Goal: Transaction & Acquisition: Purchase product/service

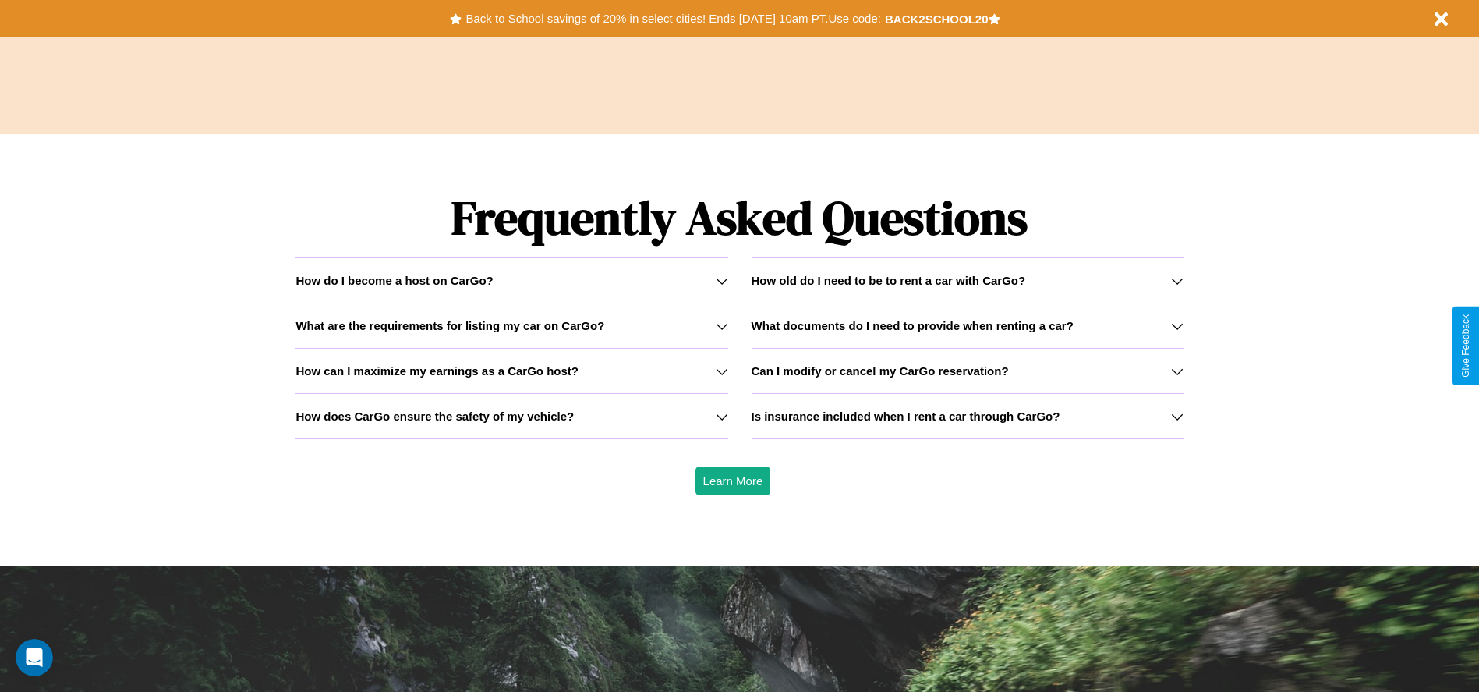
scroll to position [2237, 0]
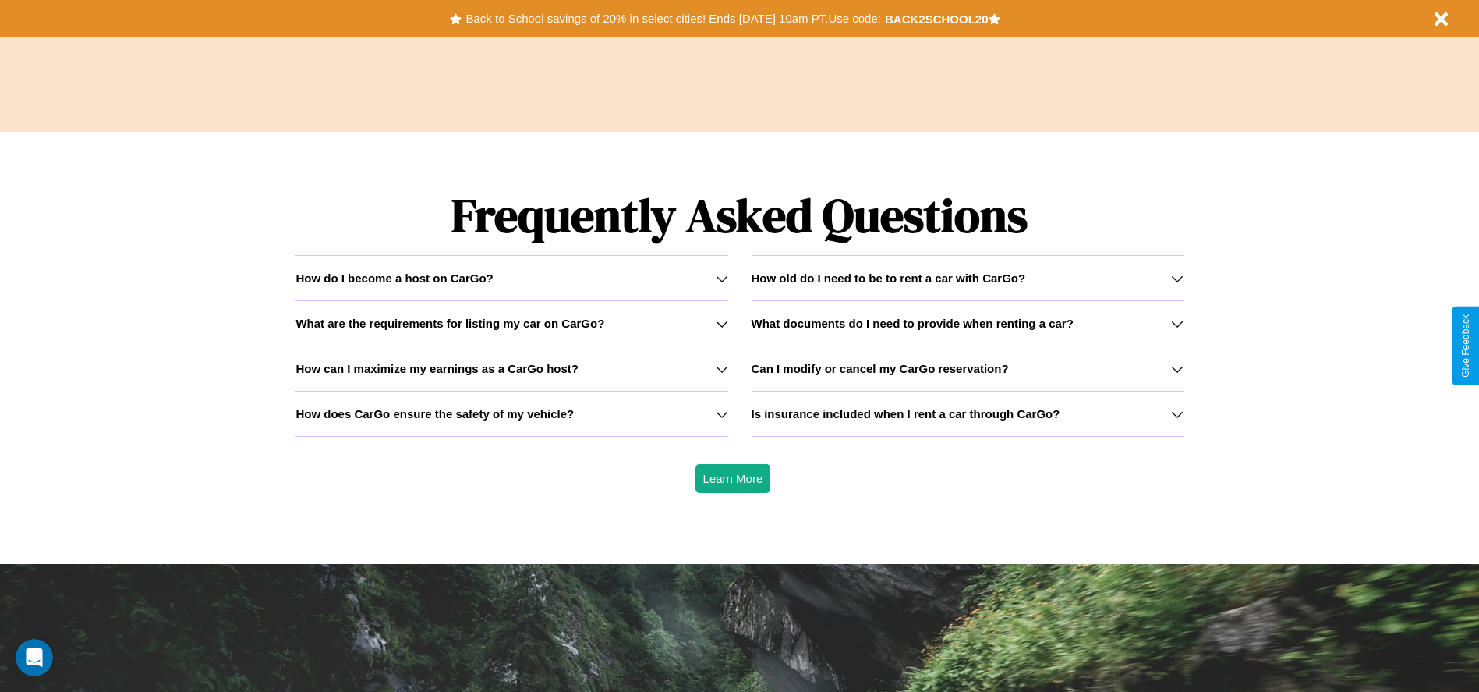
click at [1176, 368] on icon at bounding box center [1177, 369] width 12 height 12
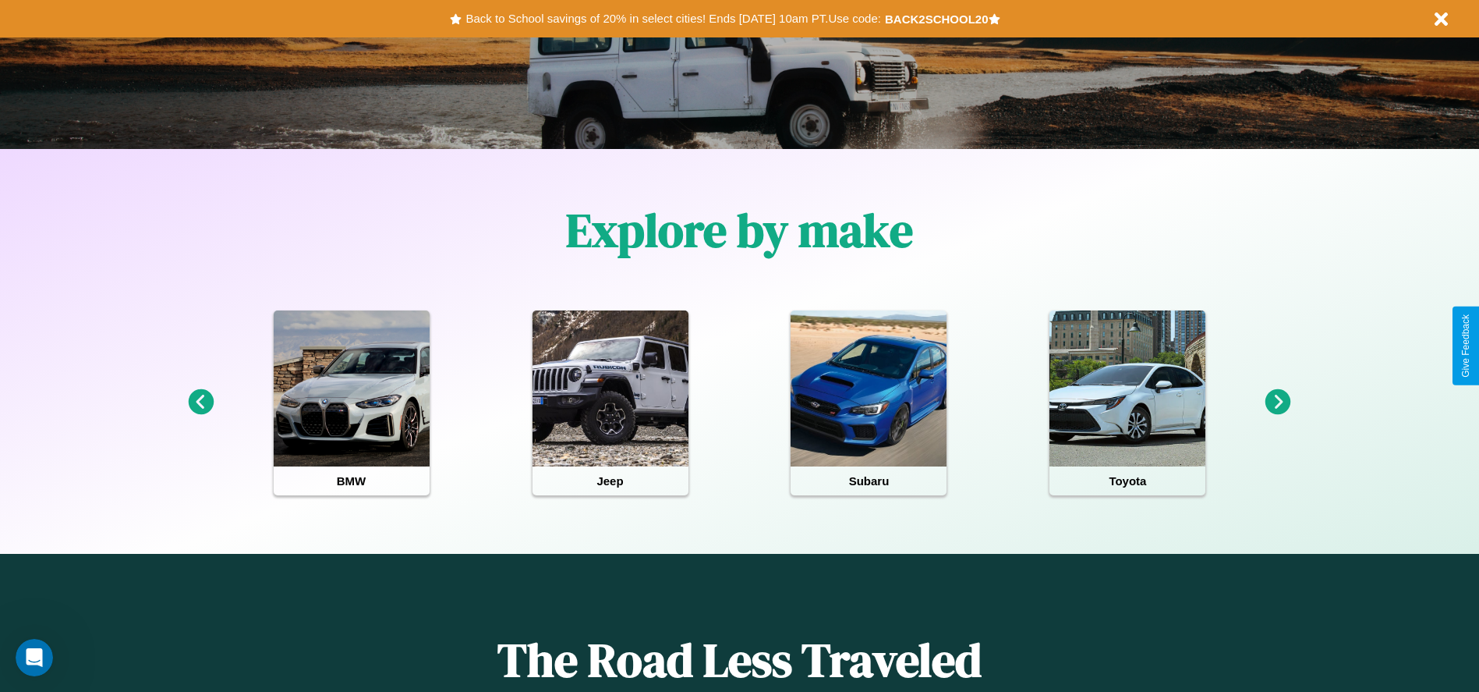
scroll to position [0, 0]
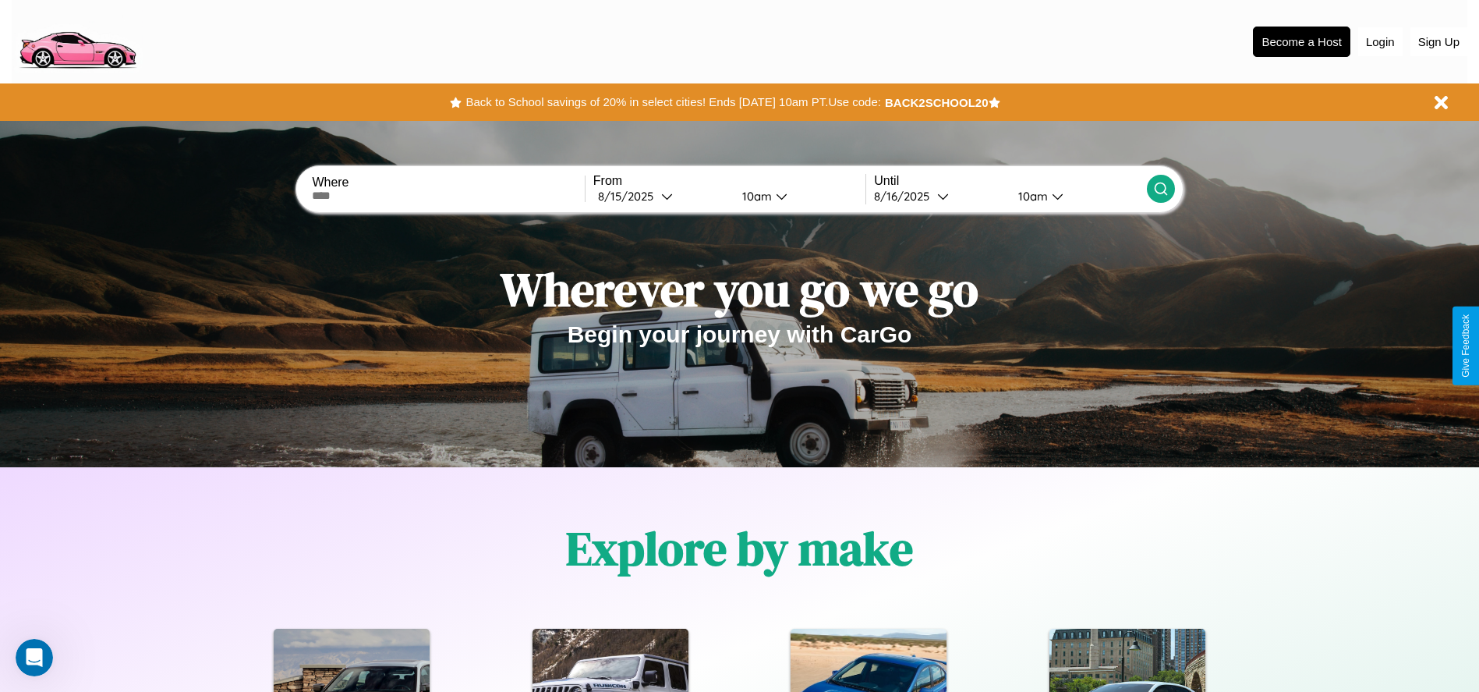
click at [448, 196] on input "text" at bounding box center [448, 195] width 272 height 12
type input "**********"
click at [661, 196] on div "[DATE]" at bounding box center [629, 196] width 63 height 15
select select "*"
select select "****"
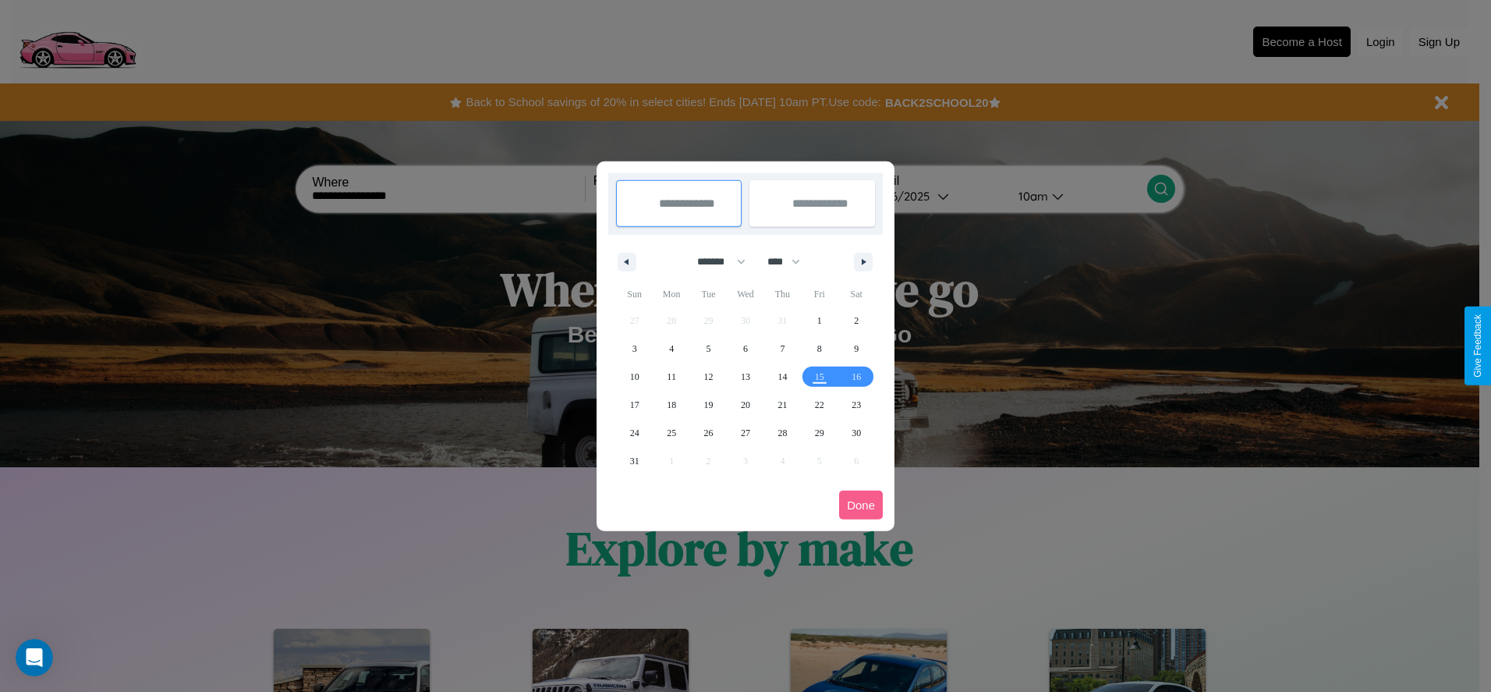
drag, startPoint x: 714, startPoint y: 261, endPoint x: 745, endPoint y: 313, distance: 60.2
click at [714, 261] on select "******* ******** ***** ***** *** **** **** ****** ********* ******* ******** **…" at bounding box center [718, 262] width 66 height 26
select select "*"
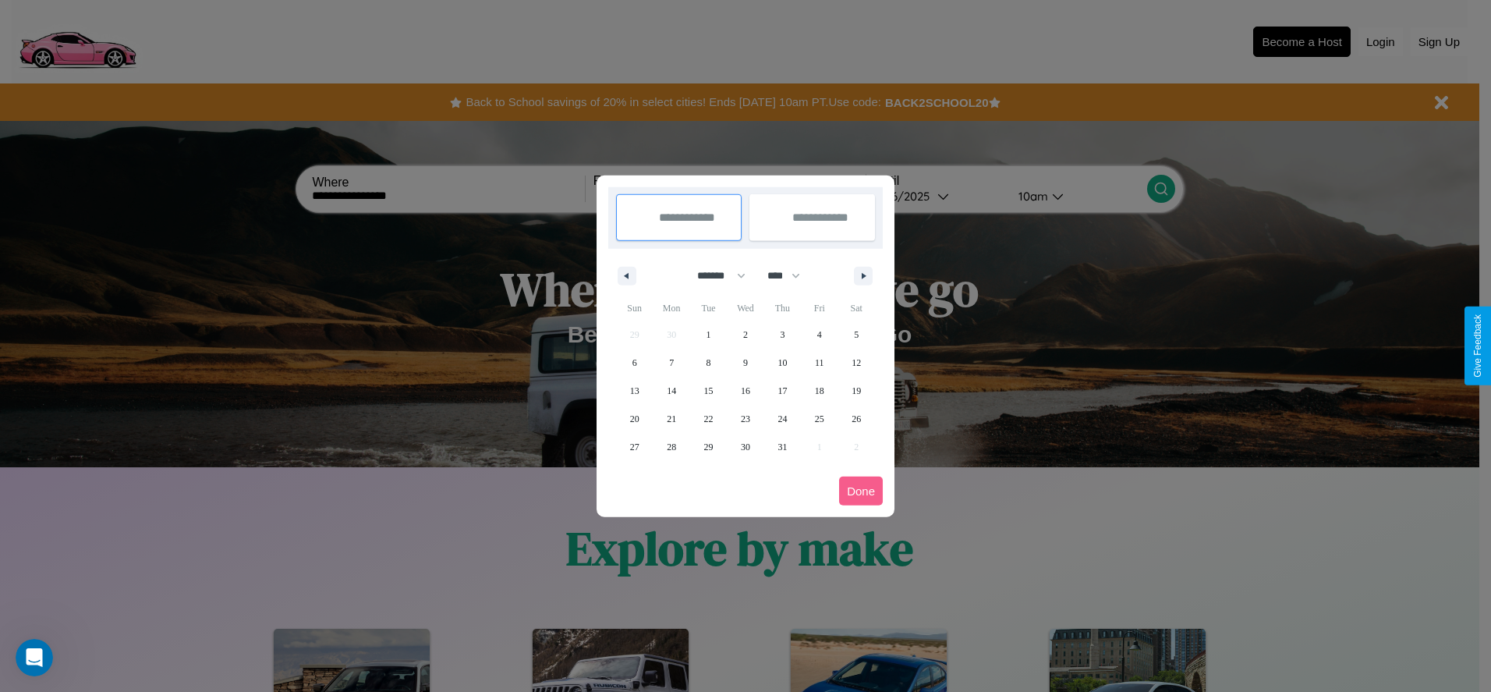
drag, startPoint x: 791, startPoint y: 275, endPoint x: 745, endPoint y: 313, distance: 58.7
click at [791, 275] on select "**** **** **** **** **** **** **** **** **** **** **** **** **** **** **** ****…" at bounding box center [782, 276] width 47 height 26
select select "****"
click at [819, 446] on span "31" at bounding box center [819, 447] width 9 height 28
type input "**********"
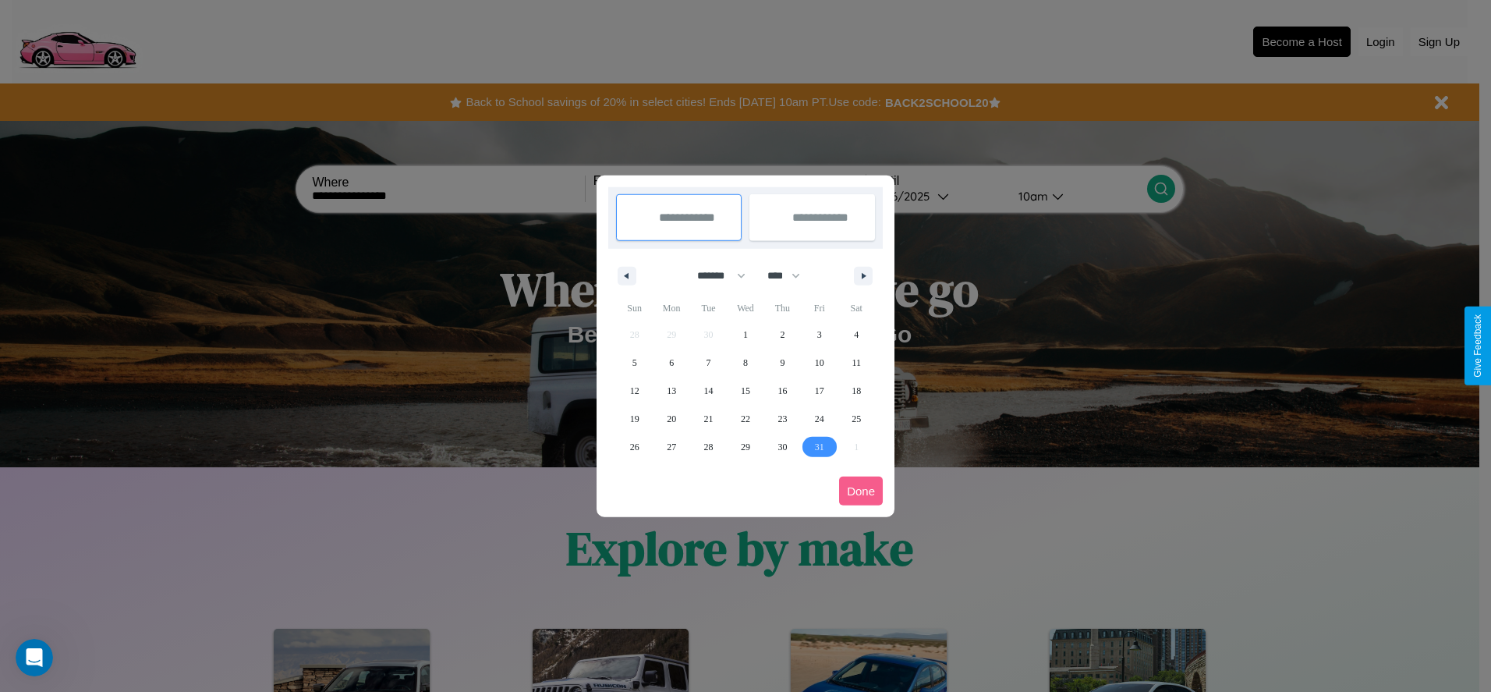
type input "**********"
click at [863, 275] on icon "button" at bounding box center [866, 276] width 8 height 6
select select "*"
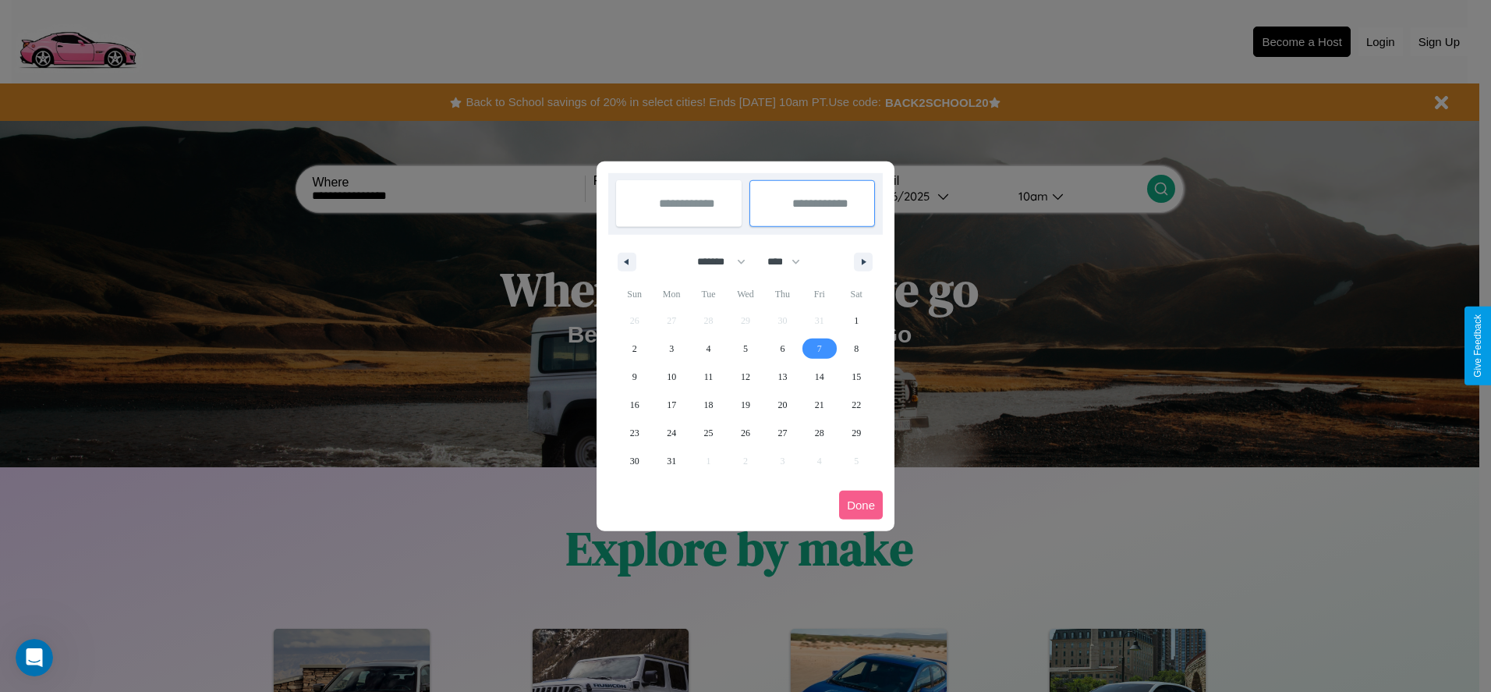
click at [819, 348] on span "7" at bounding box center [819, 348] width 5 height 28
type input "**********"
select select "*"
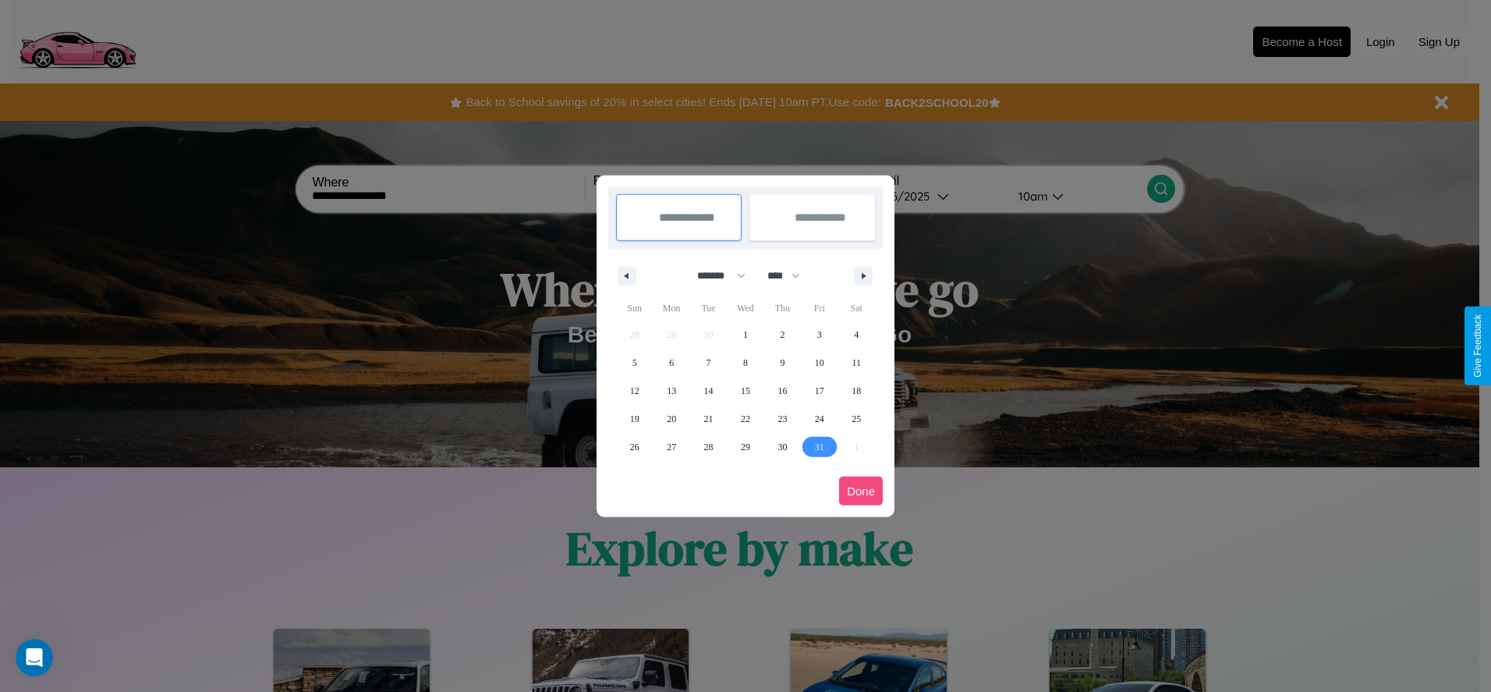
click at [861, 490] on button "Done" at bounding box center [861, 490] width 44 height 29
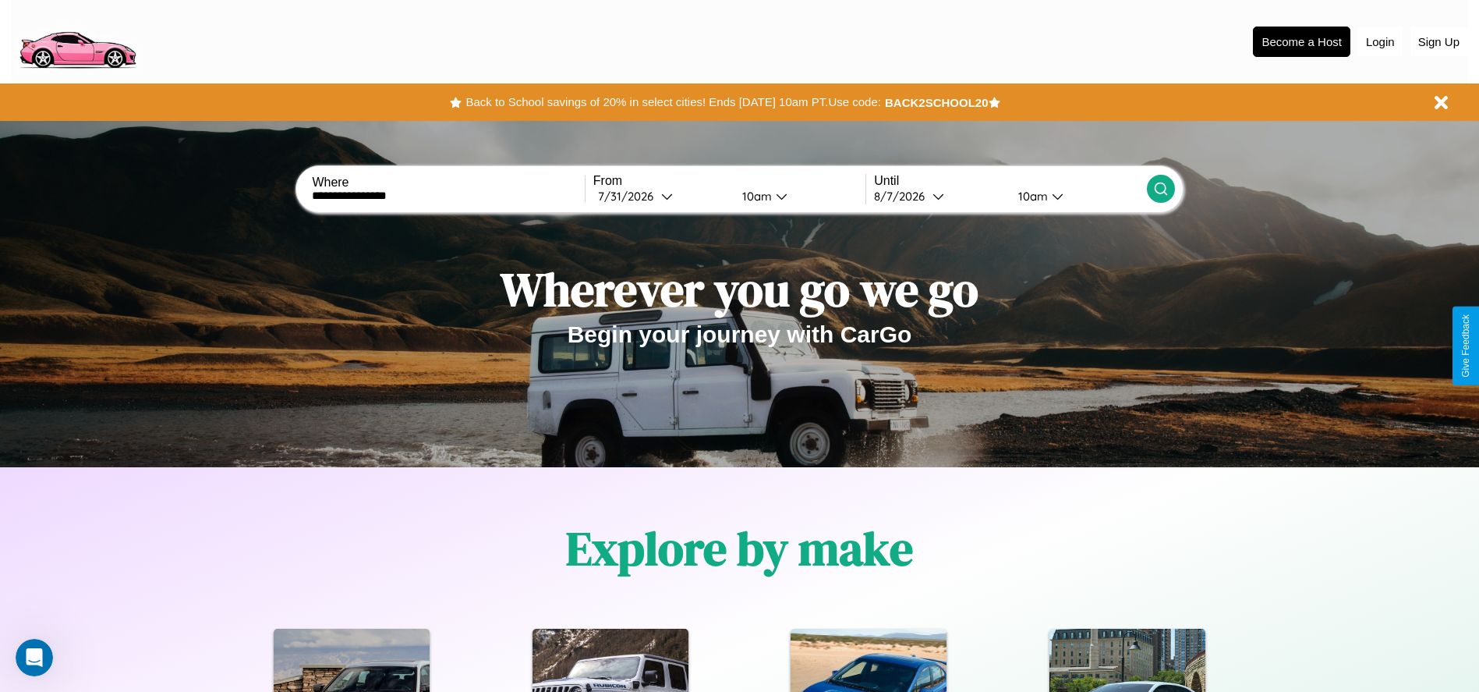
click at [1160, 189] on icon at bounding box center [1161, 189] width 16 height 16
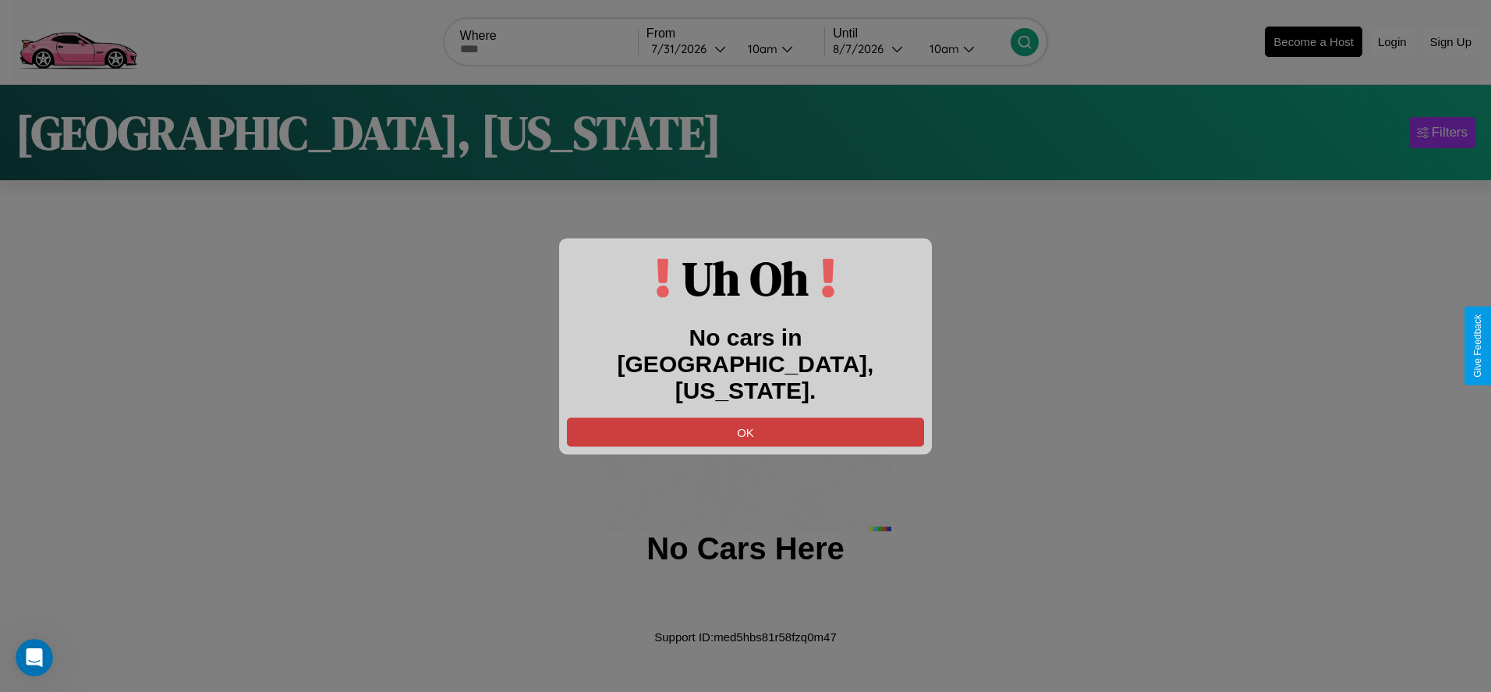
click at [745, 417] on button "OK" at bounding box center [745, 431] width 357 height 29
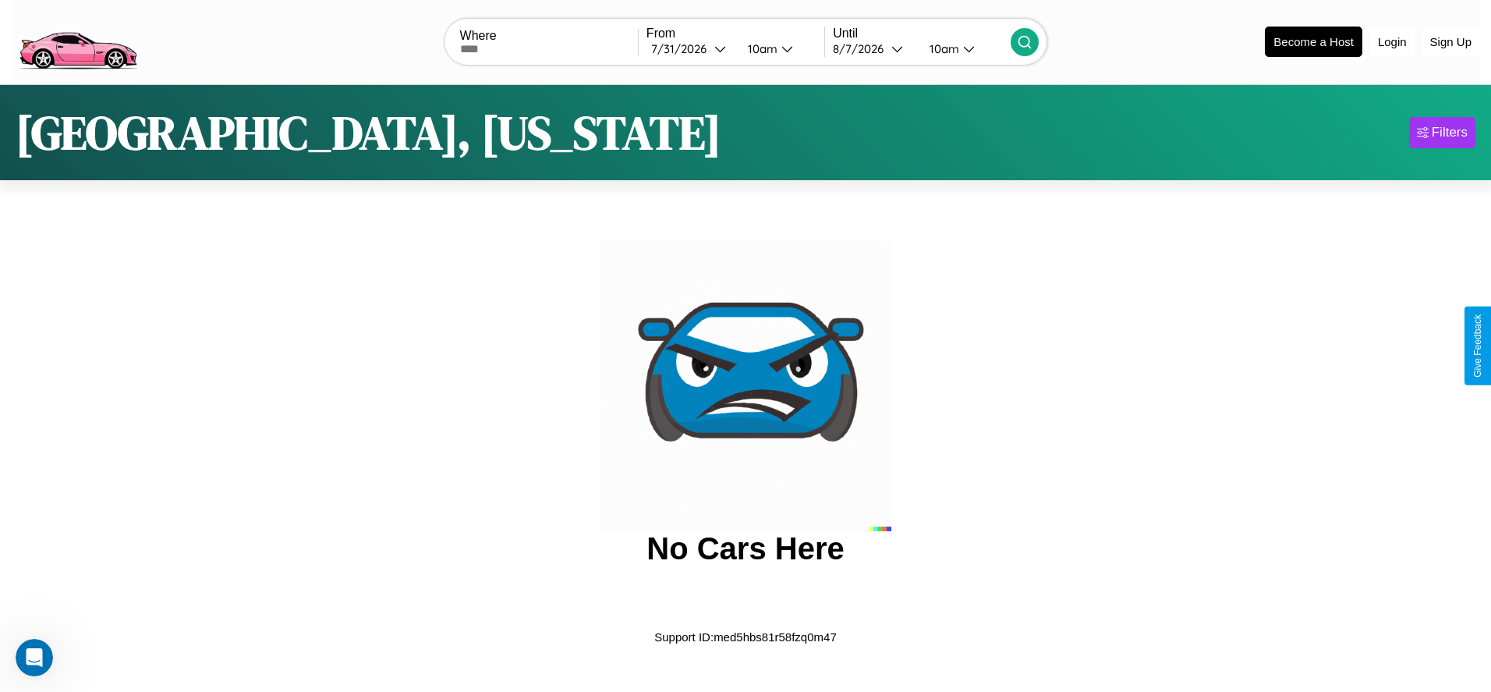
click at [77, 40] on img at bounding box center [78, 40] width 132 height 65
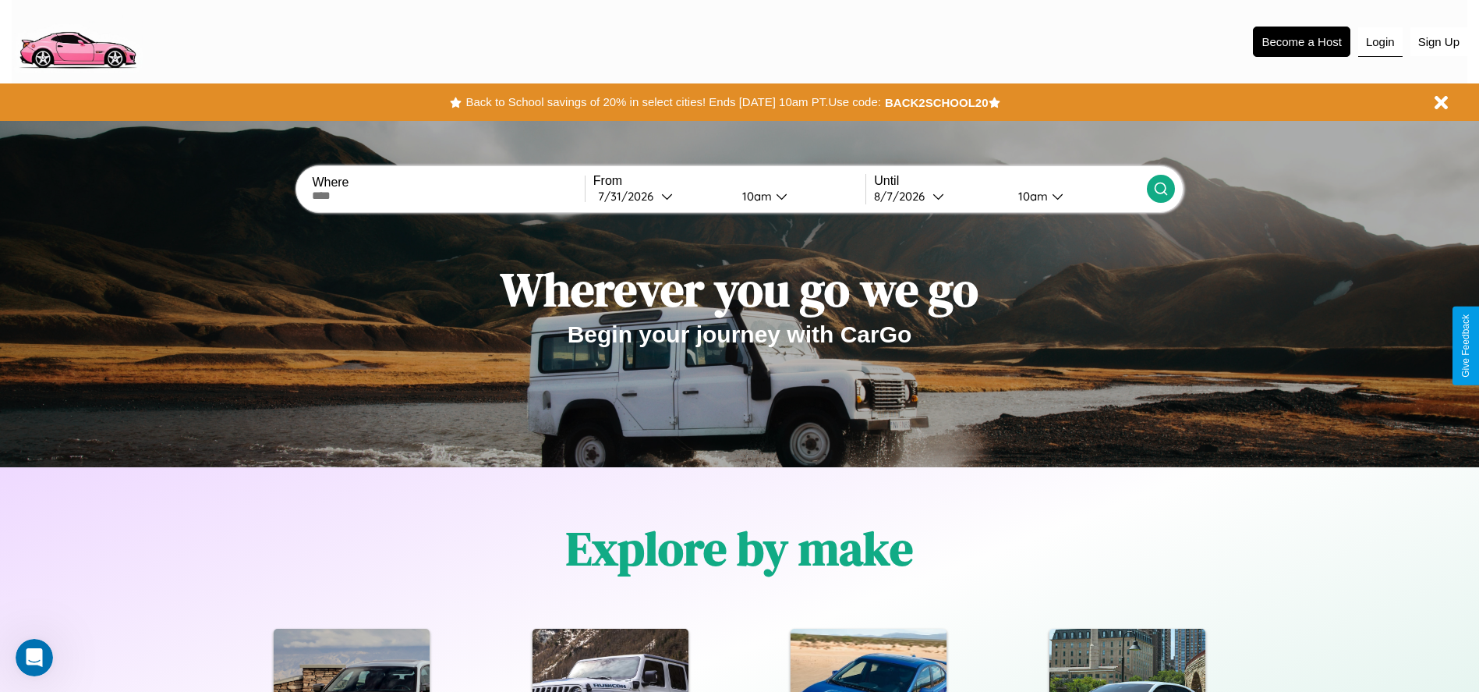
click at [1380, 41] on button "Login" at bounding box center [1380, 42] width 44 height 30
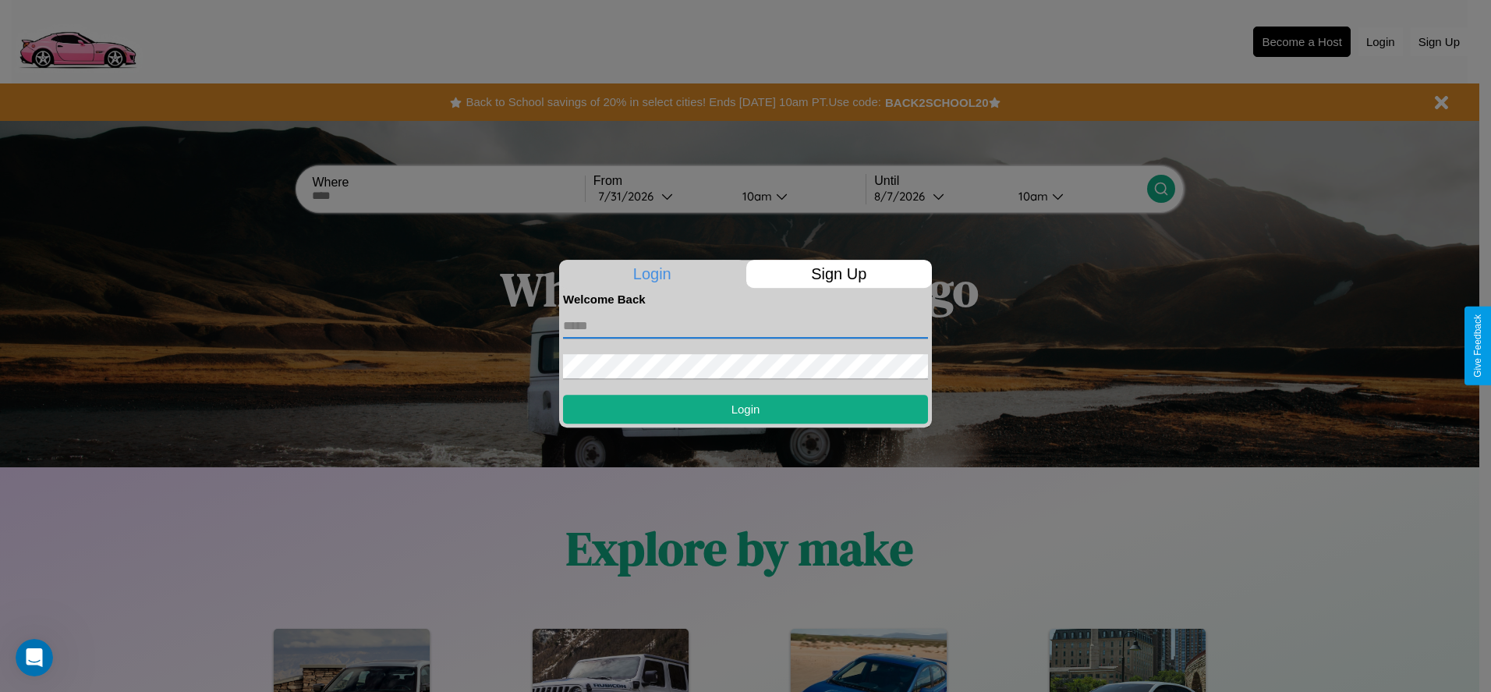
click at [745, 325] on input "text" at bounding box center [745, 325] width 365 height 25
type input "**********"
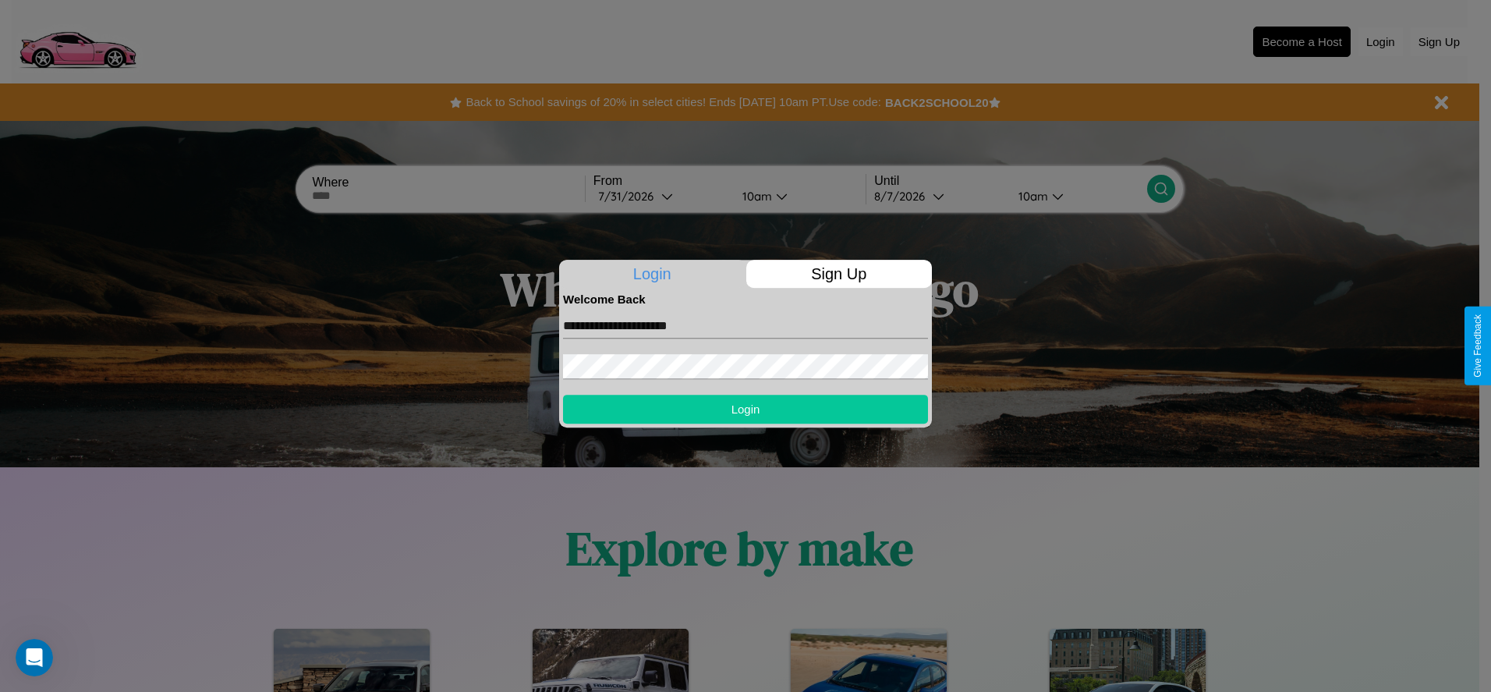
click at [745, 409] on button "Login" at bounding box center [745, 408] width 365 height 29
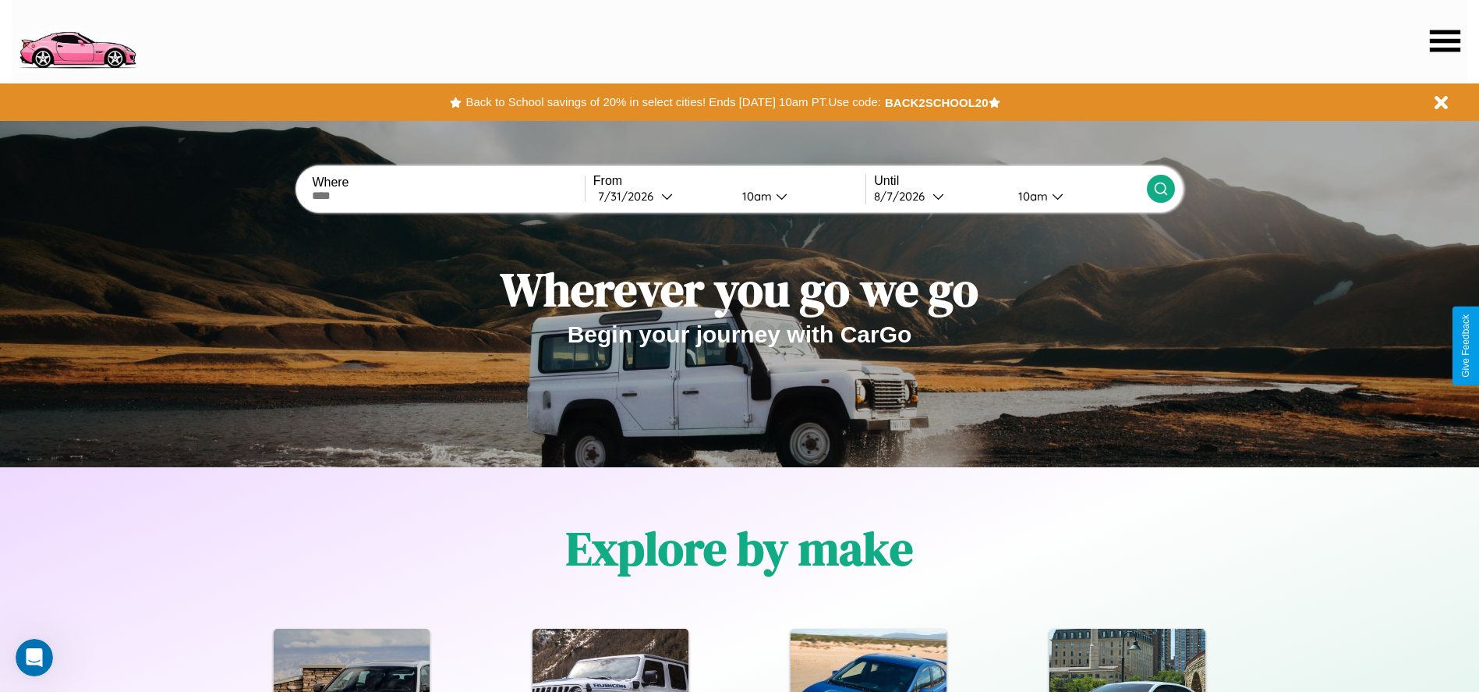
scroll to position [324, 0]
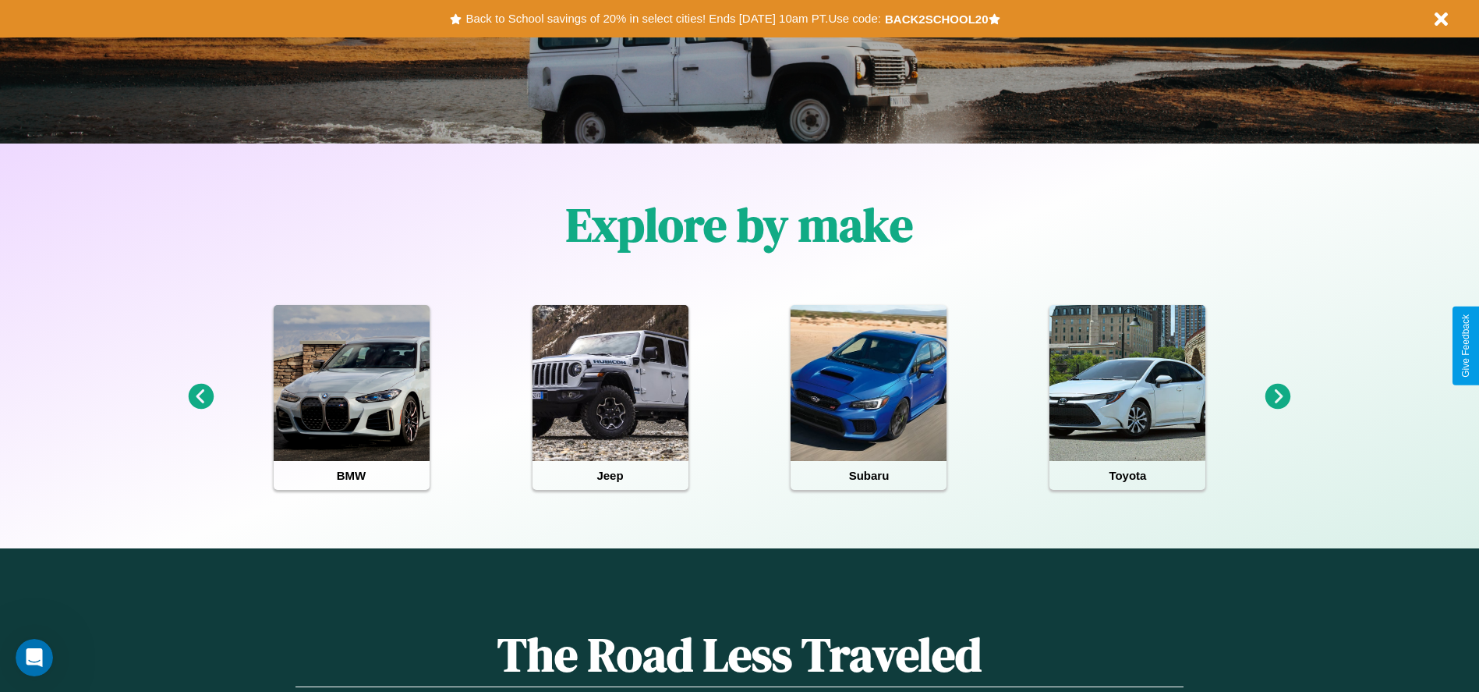
click at [200, 397] on icon at bounding box center [201, 397] width 26 height 26
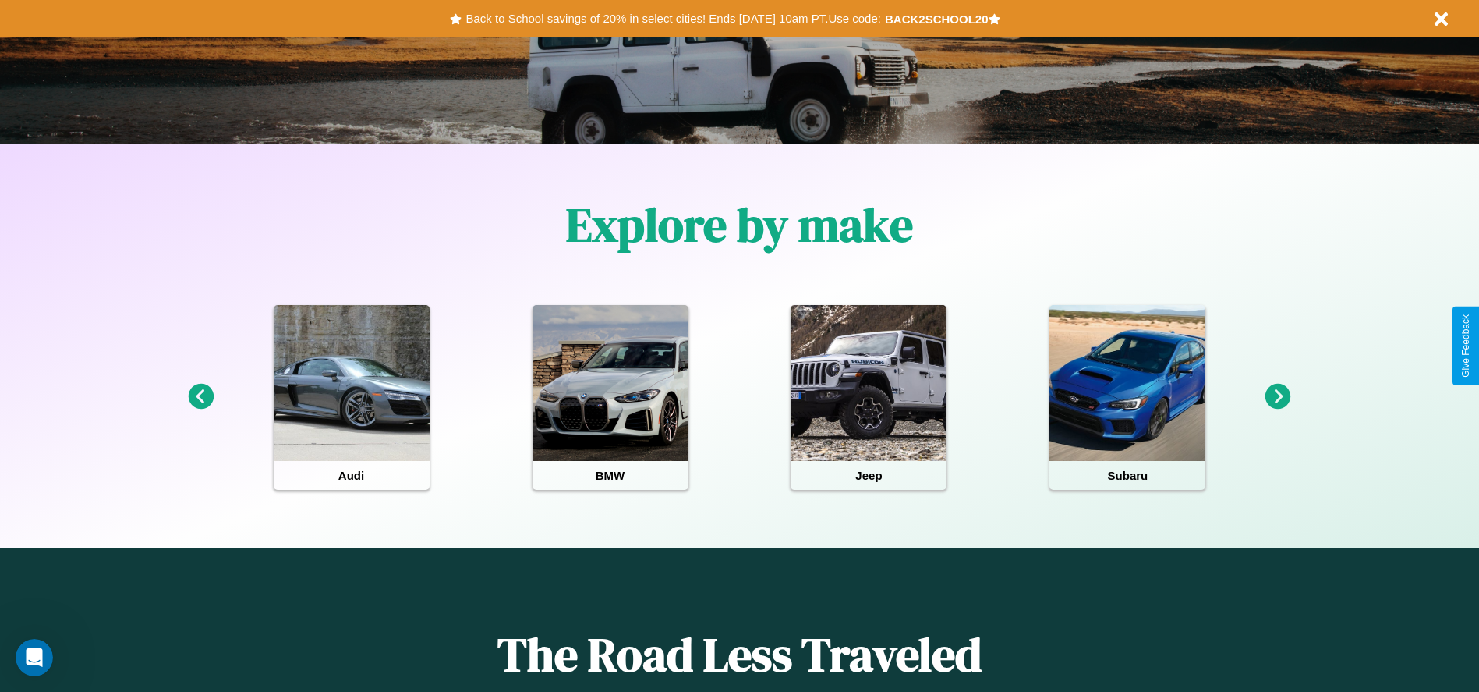
click at [1278, 397] on icon at bounding box center [1278, 397] width 26 height 26
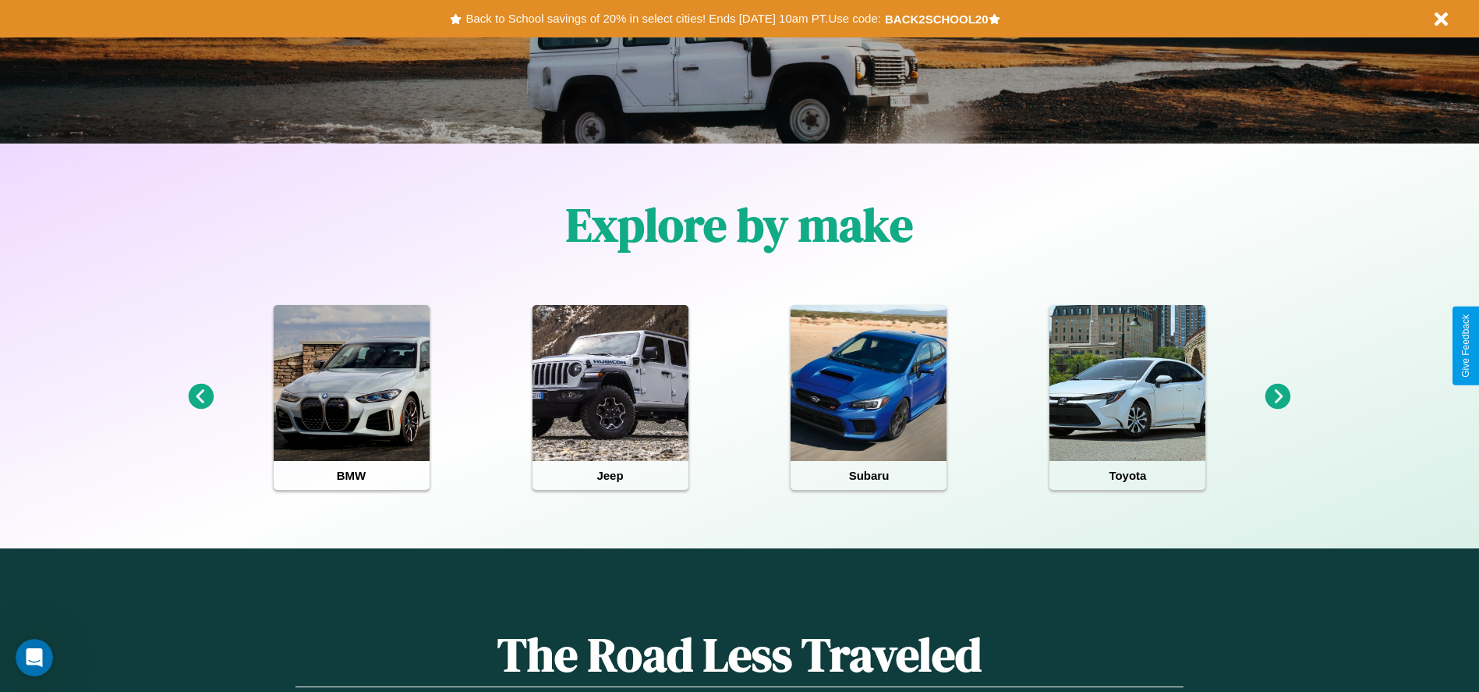
click at [1278, 397] on icon at bounding box center [1278, 397] width 26 height 26
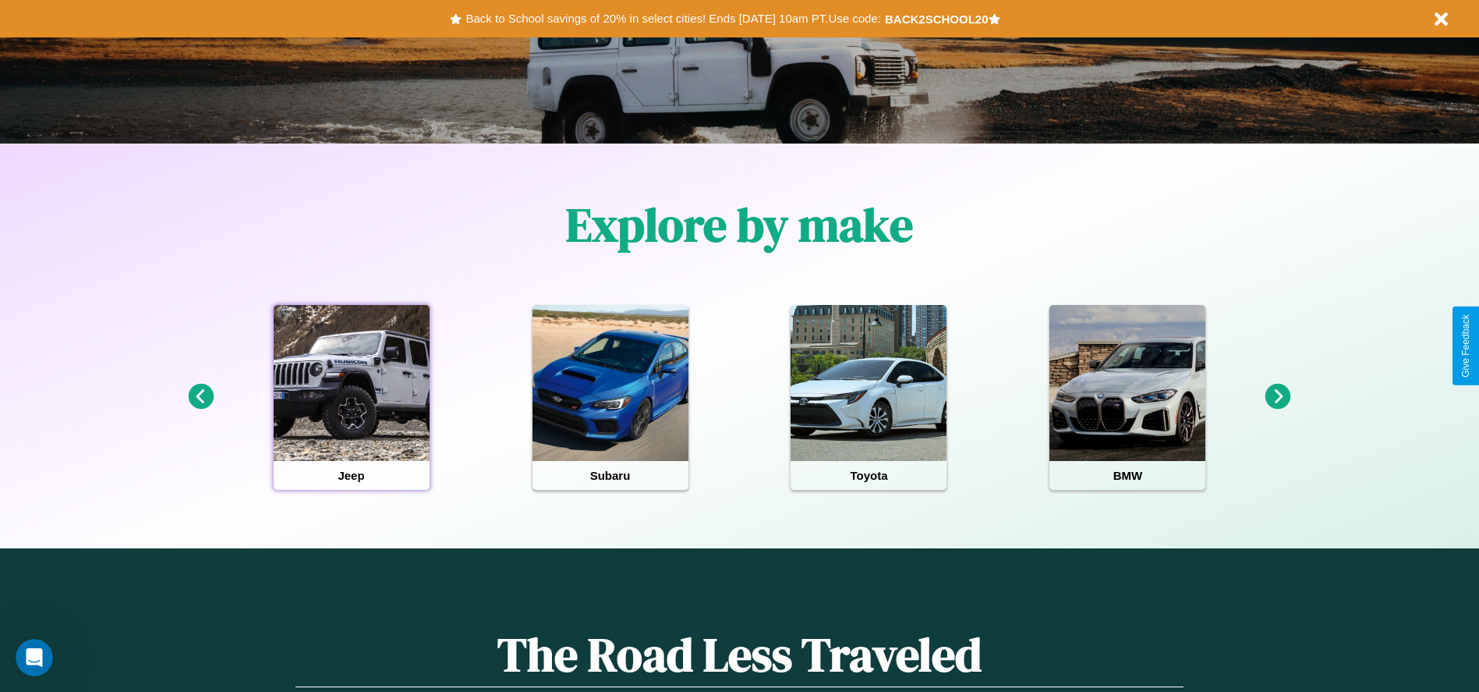
click at [351, 397] on div at bounding box center [352, 383] width 156 height 156
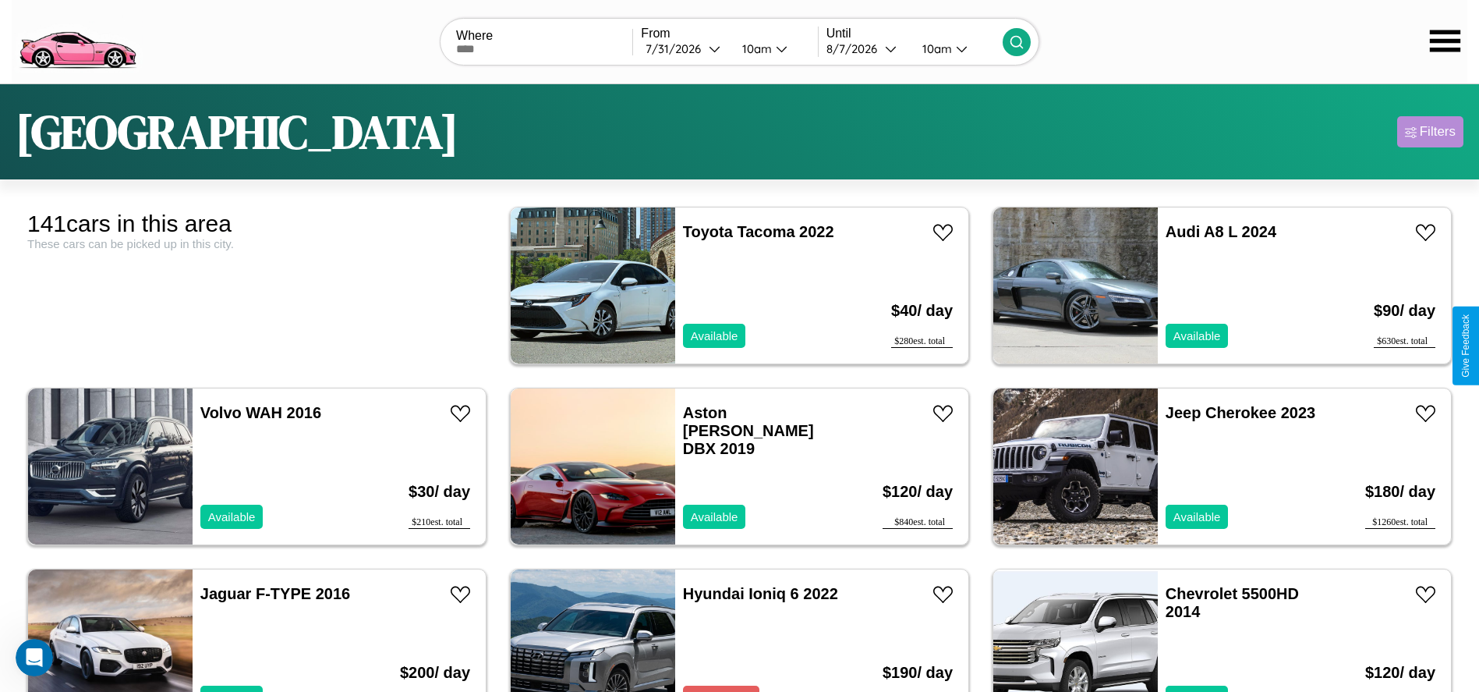
click at [1430, 132] on div "Filters" at bounding box center [1438, 132] width 36 height 16
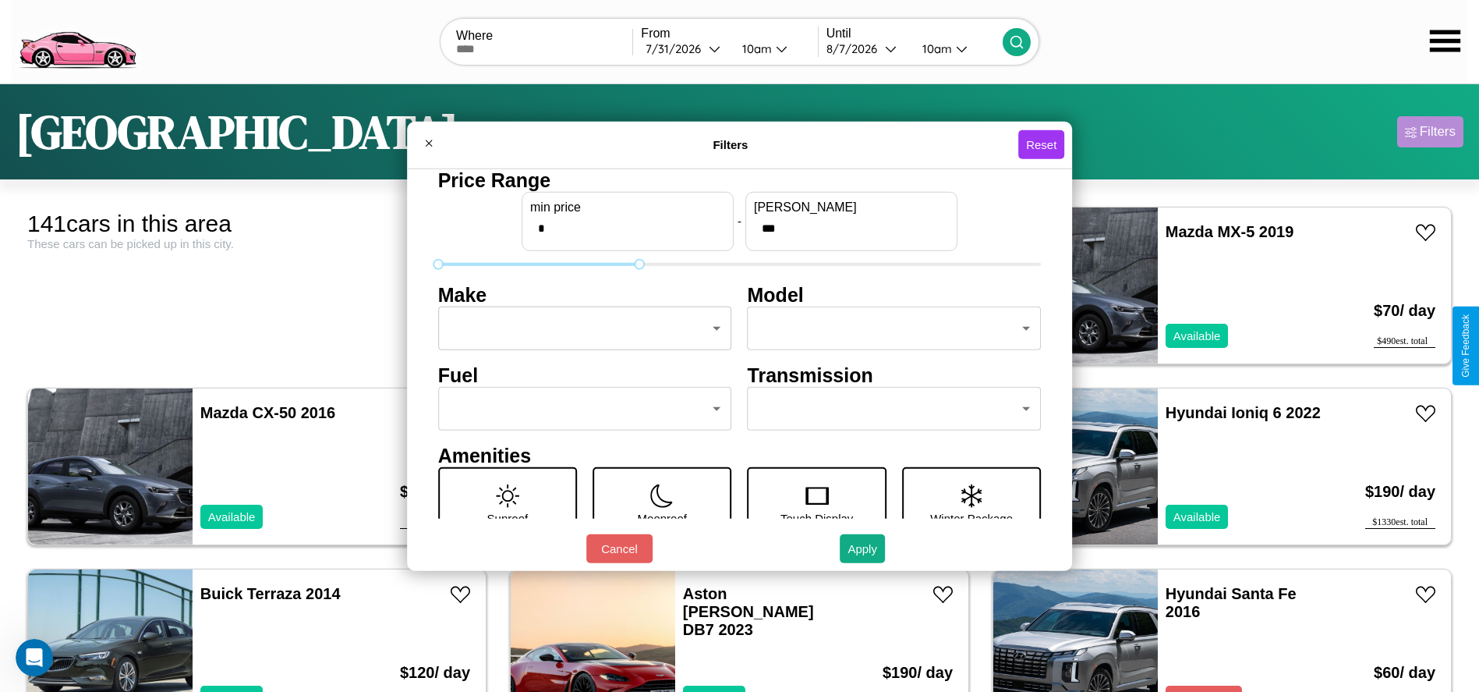
type input "***"
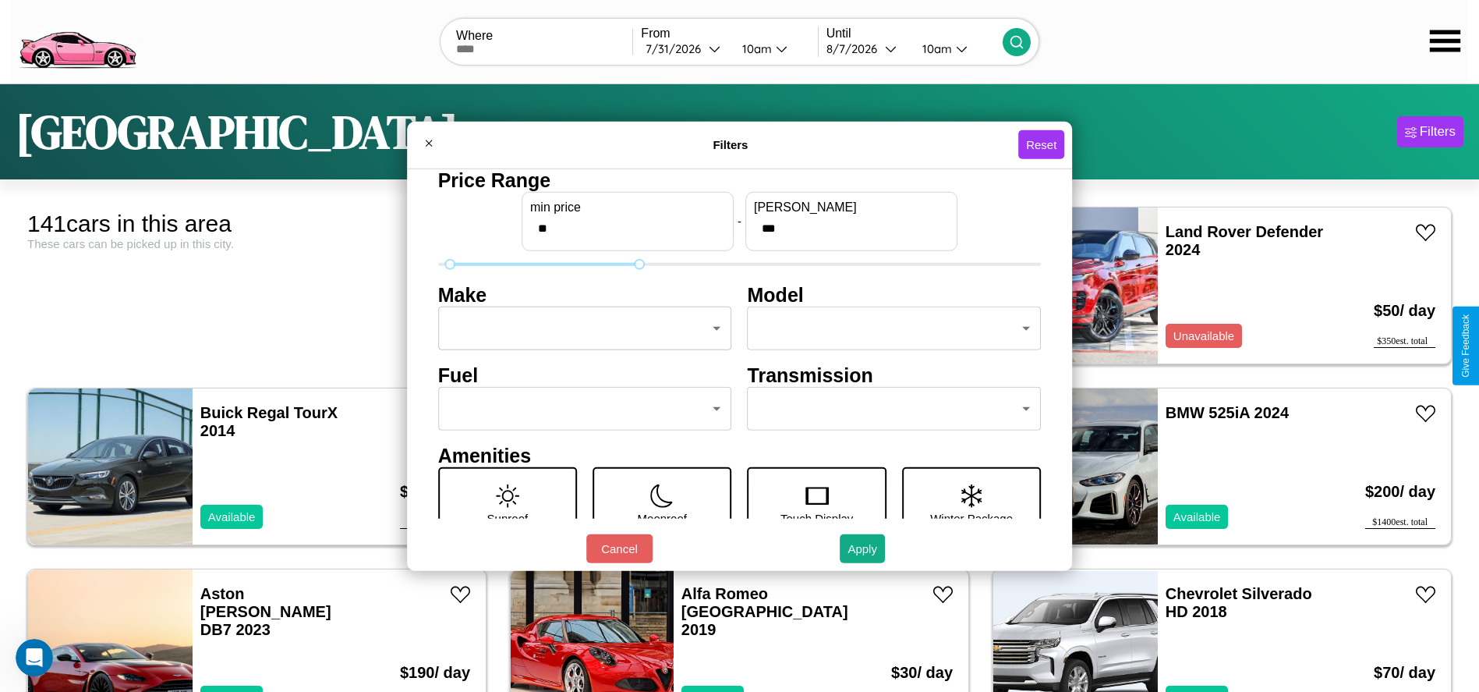
type input "**"
click at [580, 328] on body "CarGo Where From [DATE] 10am Until [DATE] 10am [GEOGRAPHIC_DATA] Filters 141 ca…" at bounding box center [739, 394] width 1479 height 788
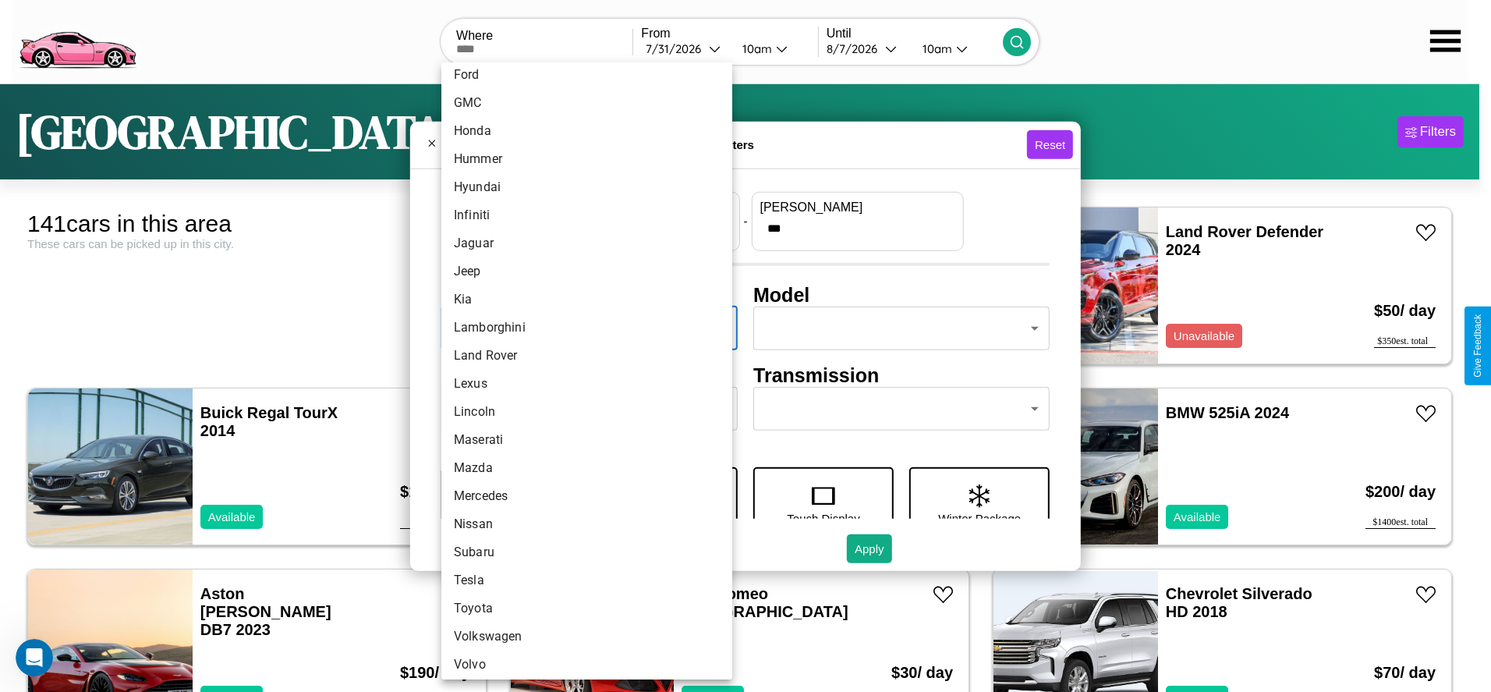
scroll to position [406, 0]
click at [581, 603] on li "Toyota" at bounding box center [586, 603] width 291 height 28
type input "******"
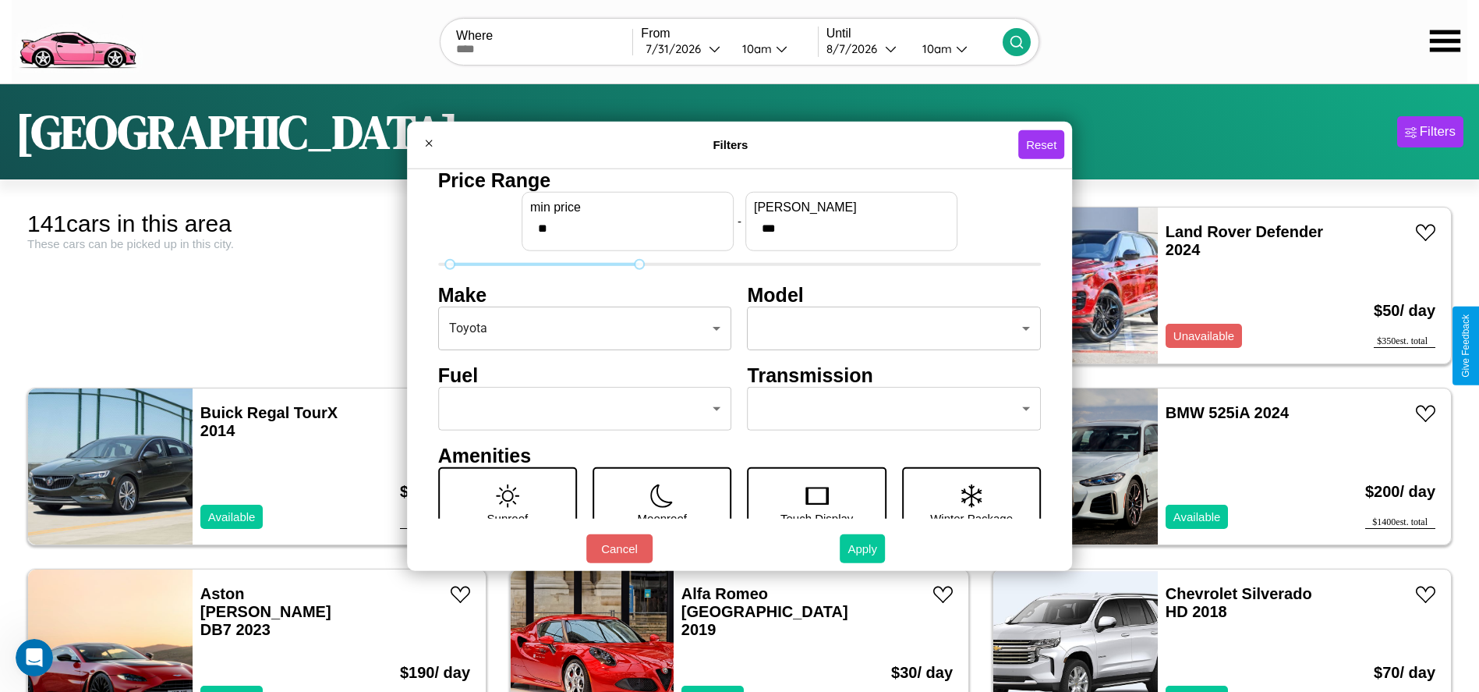
click at [863, 548] on button "Apply" at bounding box center [862, 548] width 45 height 29
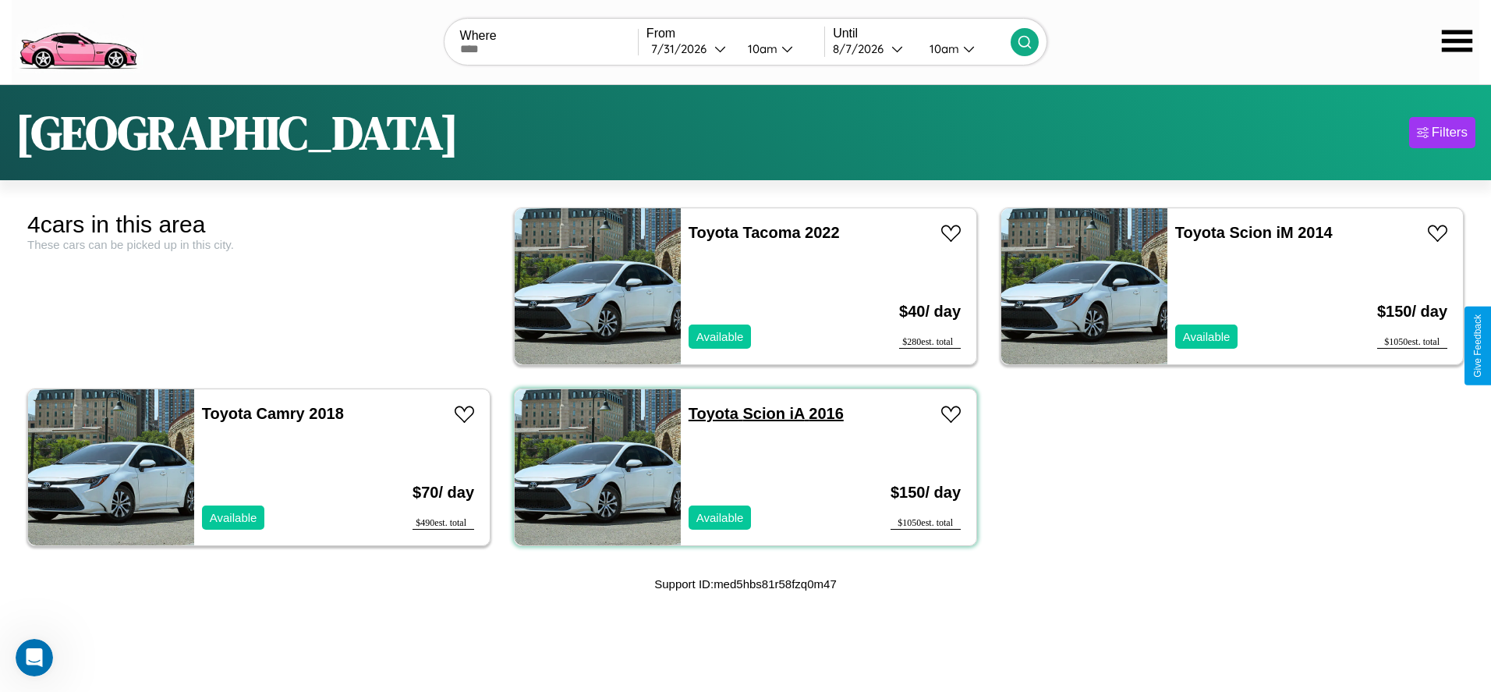
click at [707, 412] on link "Toyota Scion iA 2016" at bounding box center [765, 413] width 155 height 17
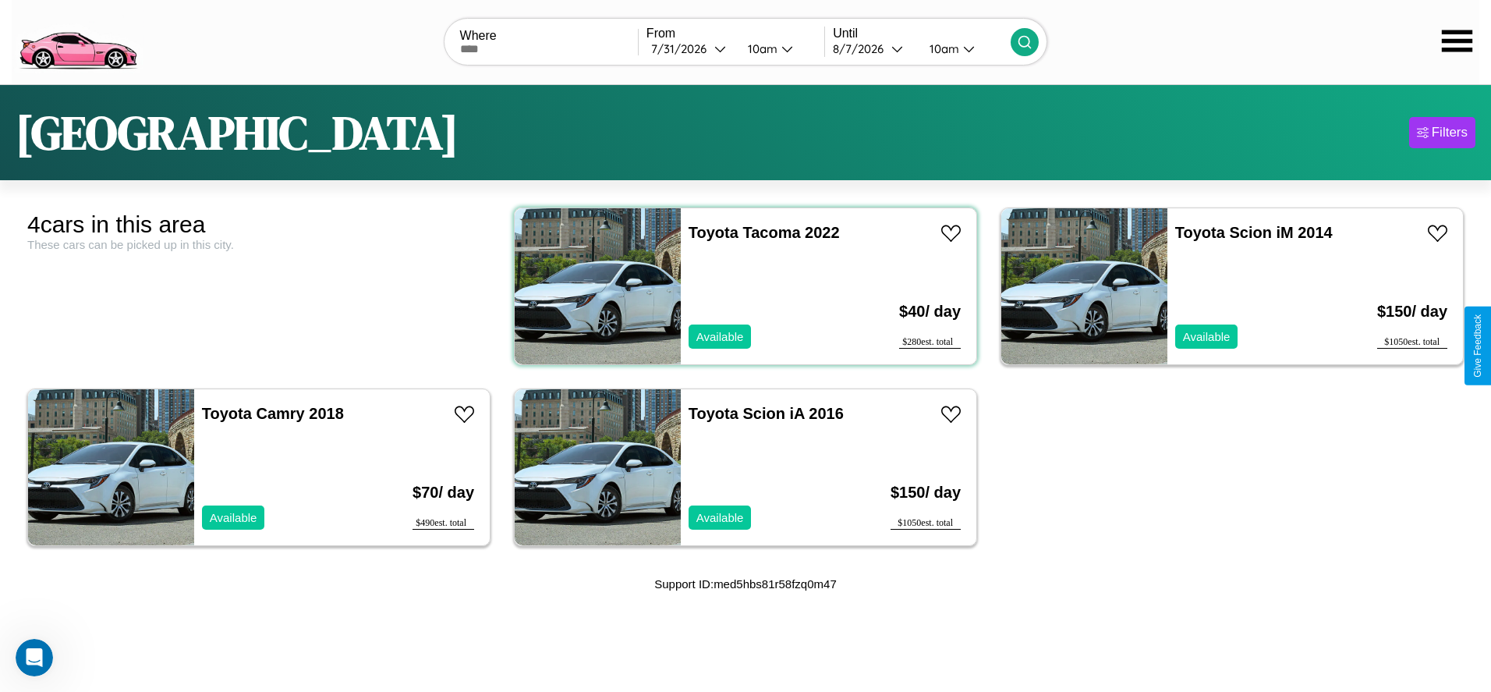
click at [739, 285] on div "Toyota Tacoma 2022 Available" at bounding box center [772, 286] width 182 height 156
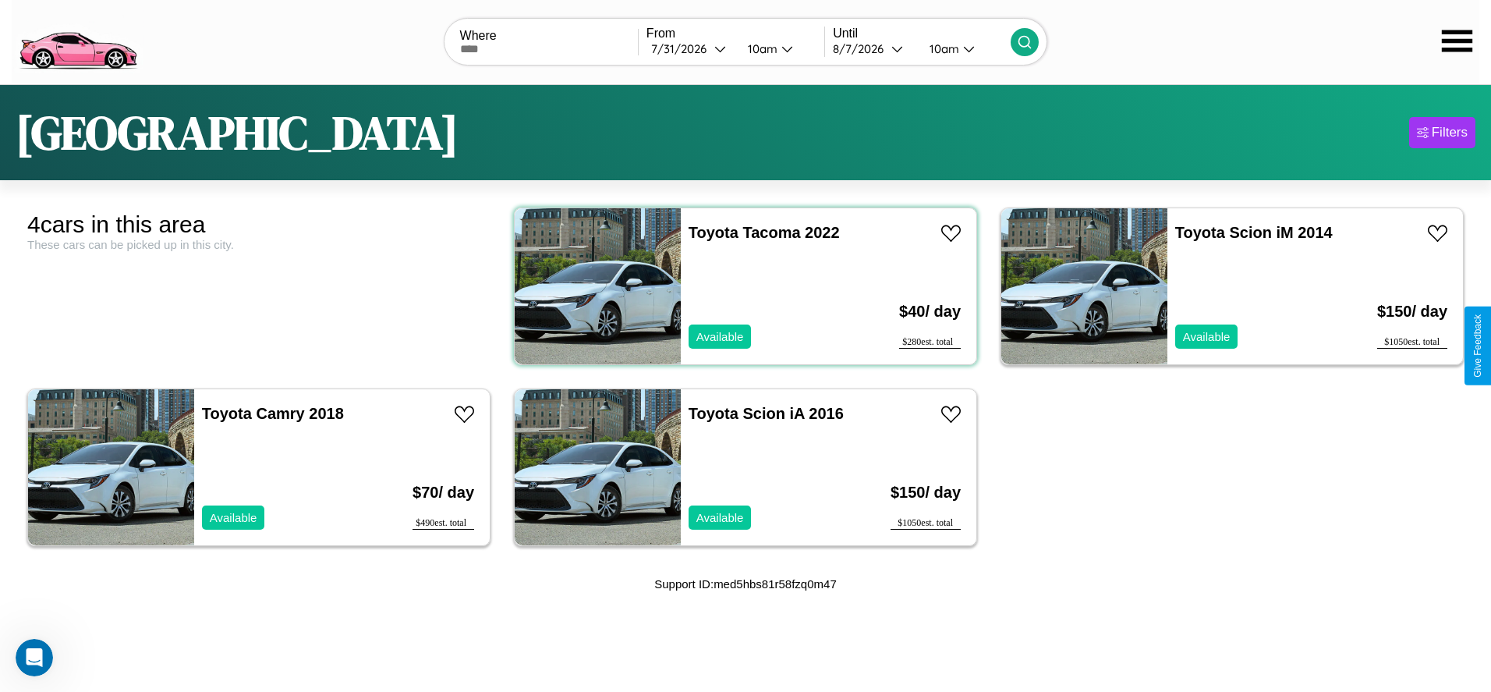
click at [739, 285] on div "Toyota Tacoma 2022 Available" at bounding box center [772, 286] width 182 height 156
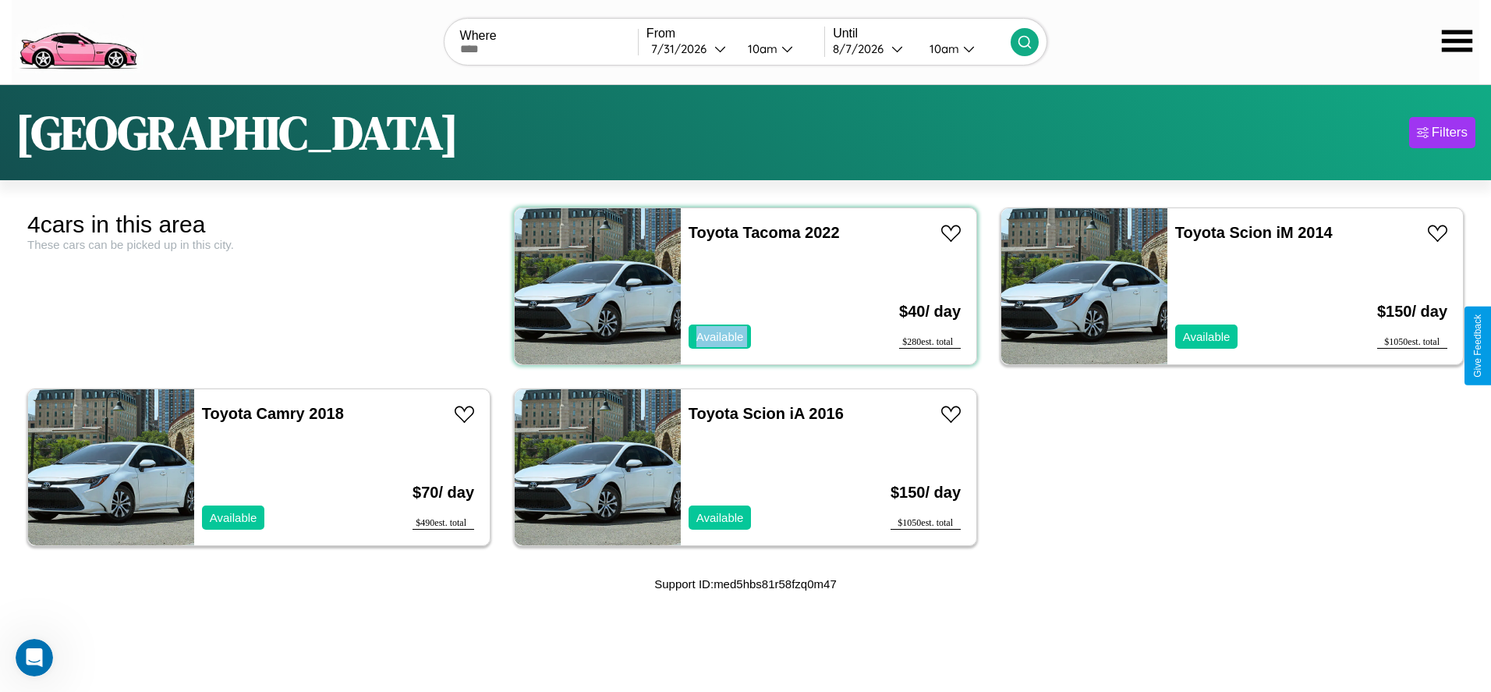
click at [739, 285] on div "Toyota Tacoma 2022 Available" at bounding box center [772, 286] width 182 height 156
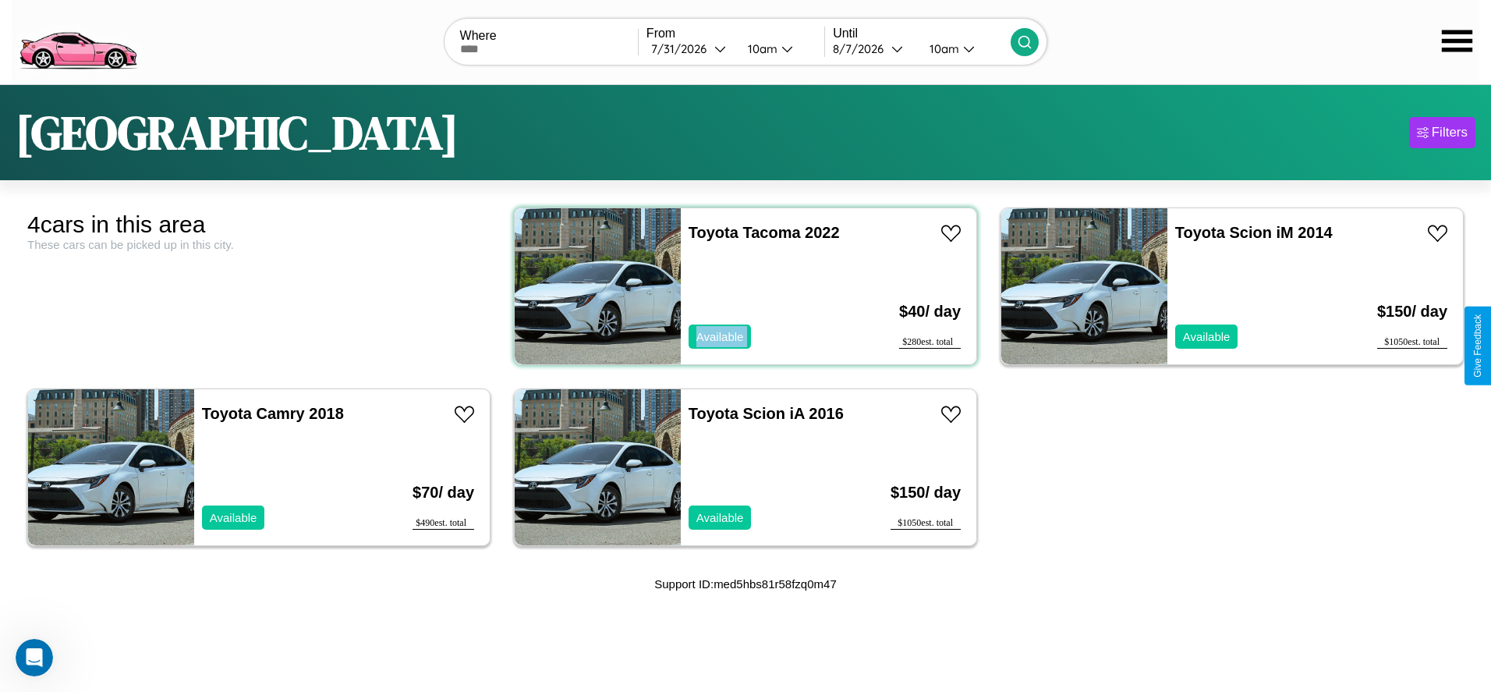
click at [739, 285] on div "Toyota Tacoma 2022 Available" at bounding box center [772, 286] width 182 height 156
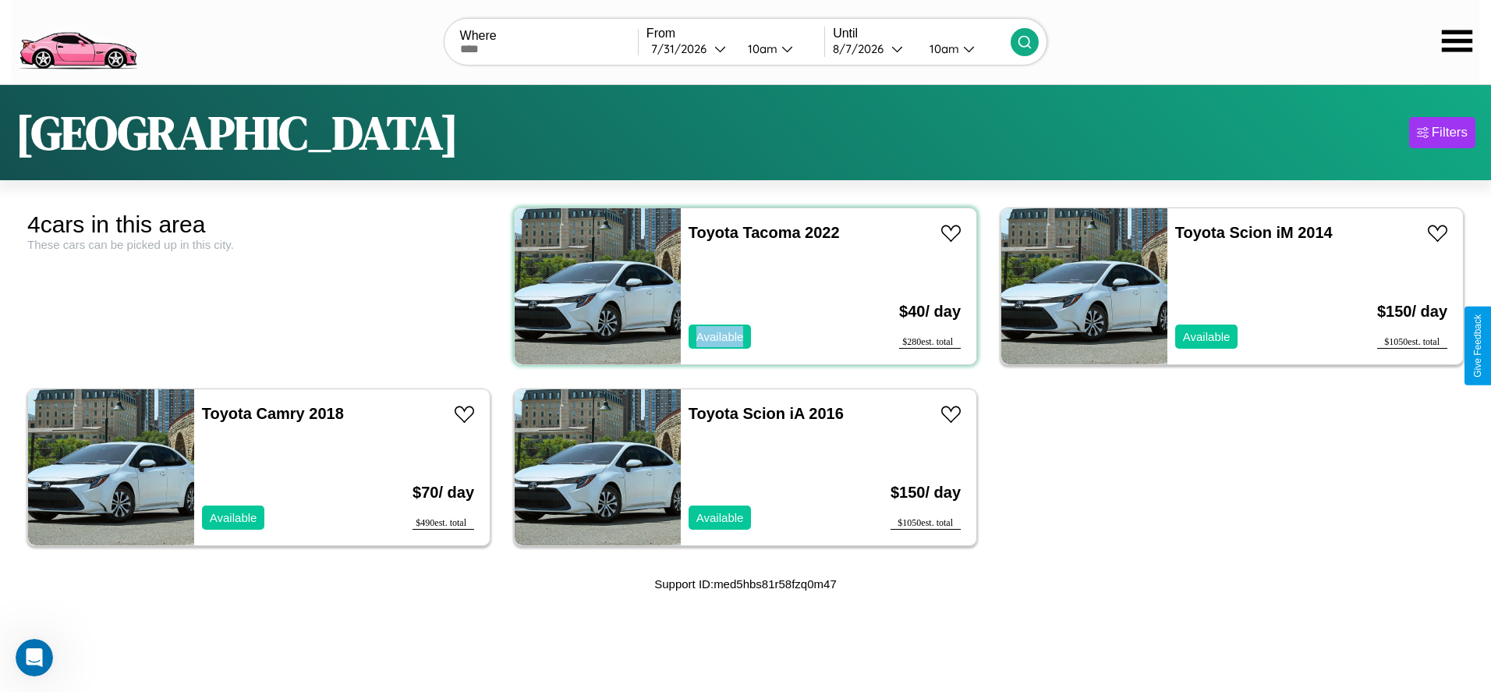
click at [739, 285] on div "Toyota Tacoma 2022 Available" at bounding box center [772, 286] width 182 height 156
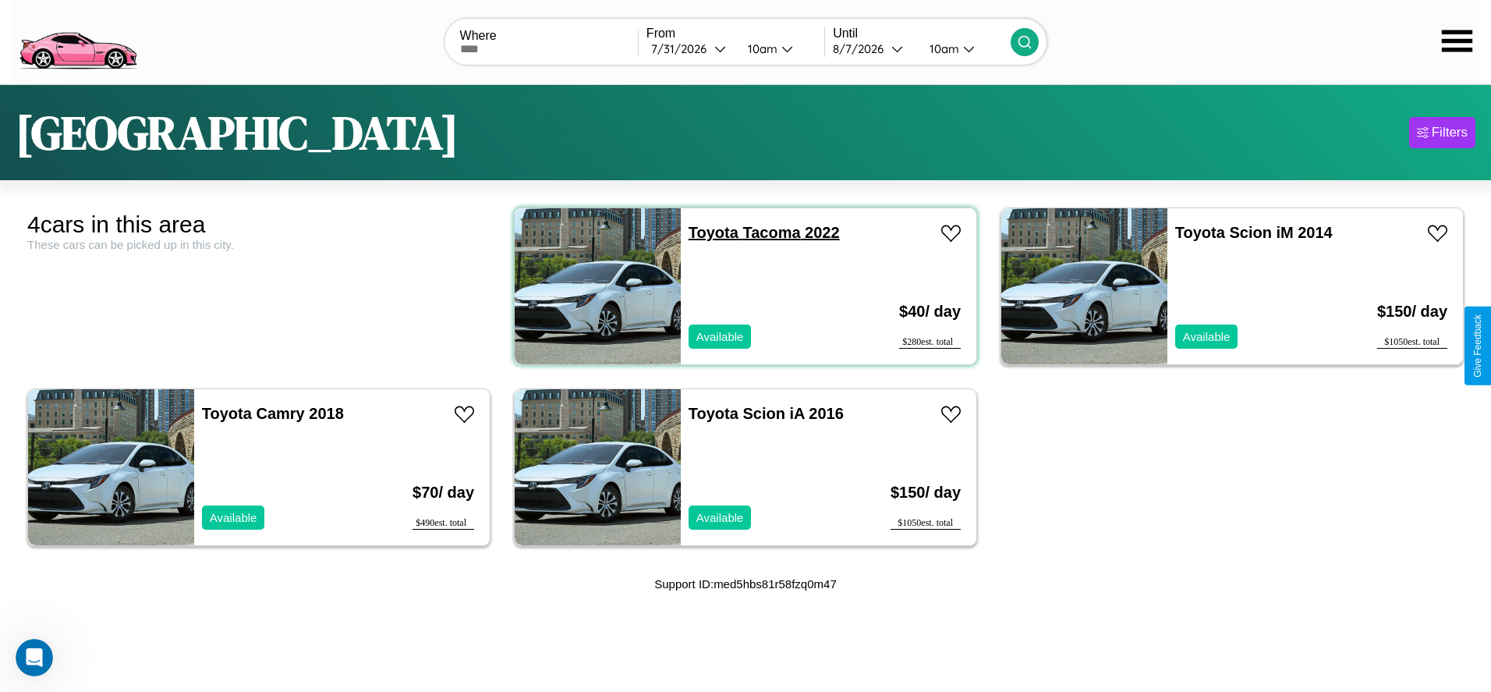
click at [707, 232] on link "Toyota Tacoma 2022" at bounding box center [763, 232] width 151 height 17
click at [739, 285] on div "Toyota Tacoma 2022 Available" at bounding box center [772, 286] width 182 height 156
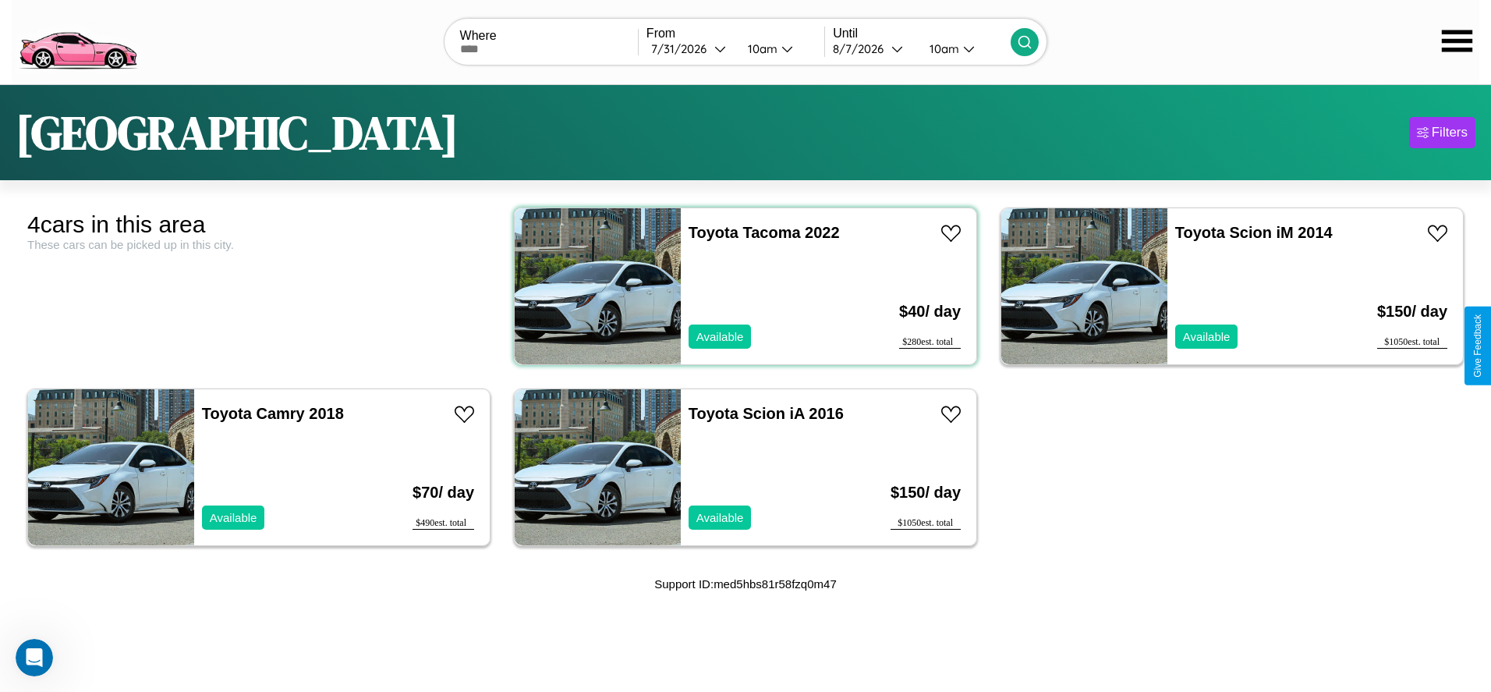
click at [739, 285] on div "Toyota Tacoma 2022 Available" at bounding box center [772, 286] width 182 height 156
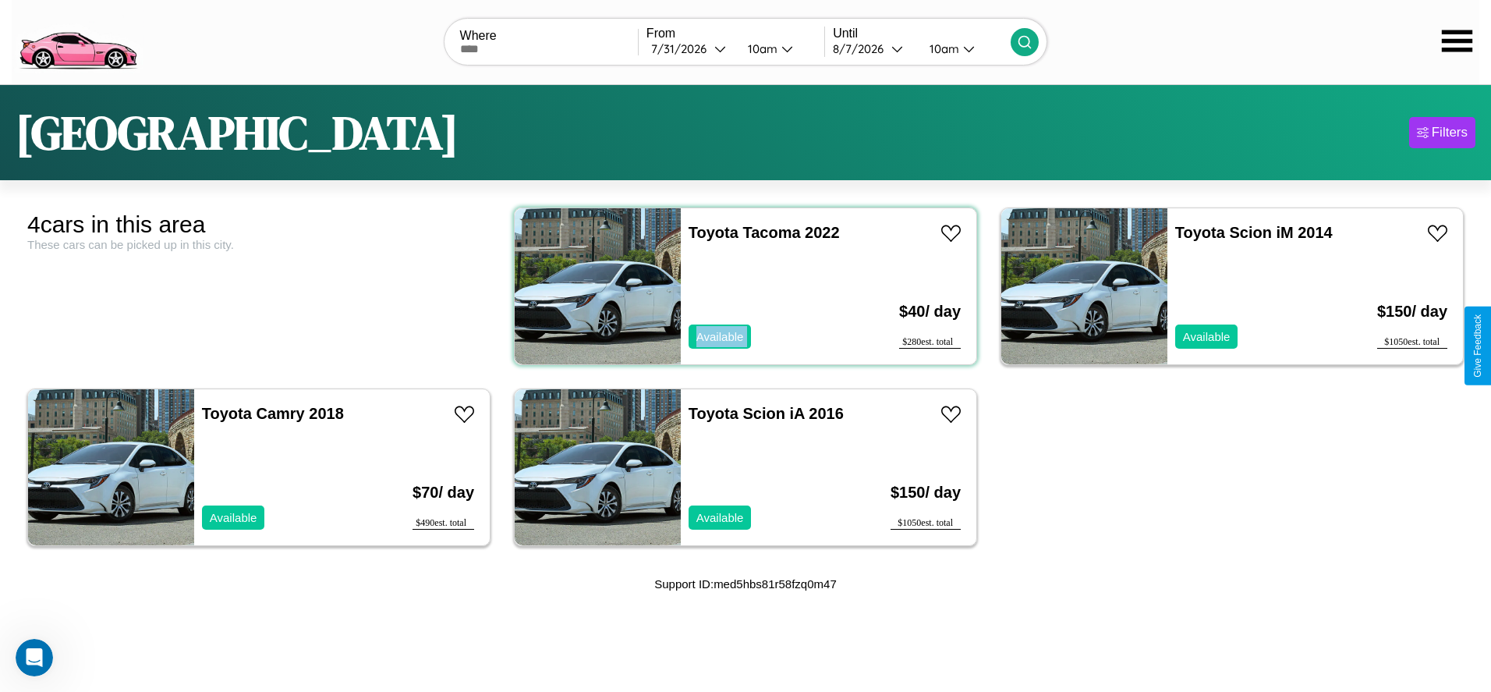
click at [739, 285] on div "Toyota Tacoma 2022 Available" at bounding box center [772, 286] width 182 height 156
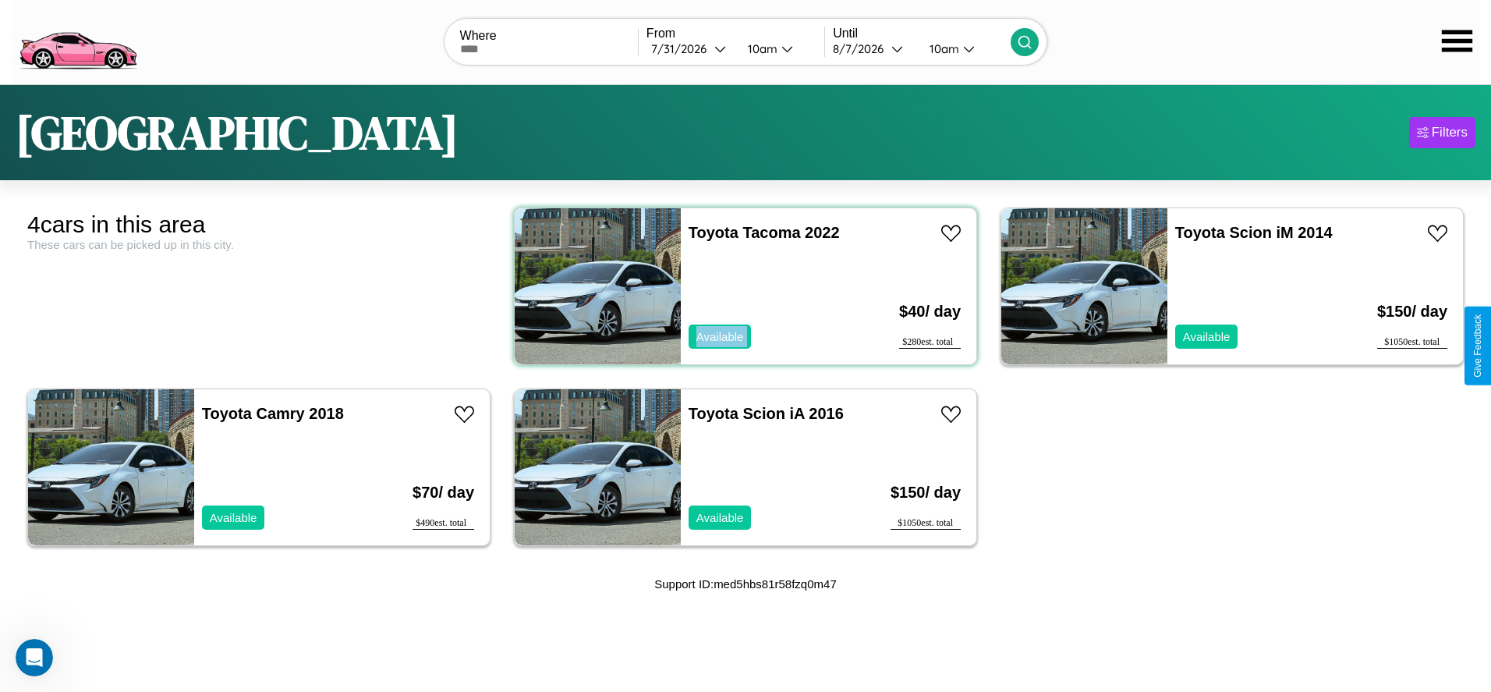
click at [739, 285] on div "Toyota Tacoma 2022 Available" at bounding box center [772, 286] width 182 height 156
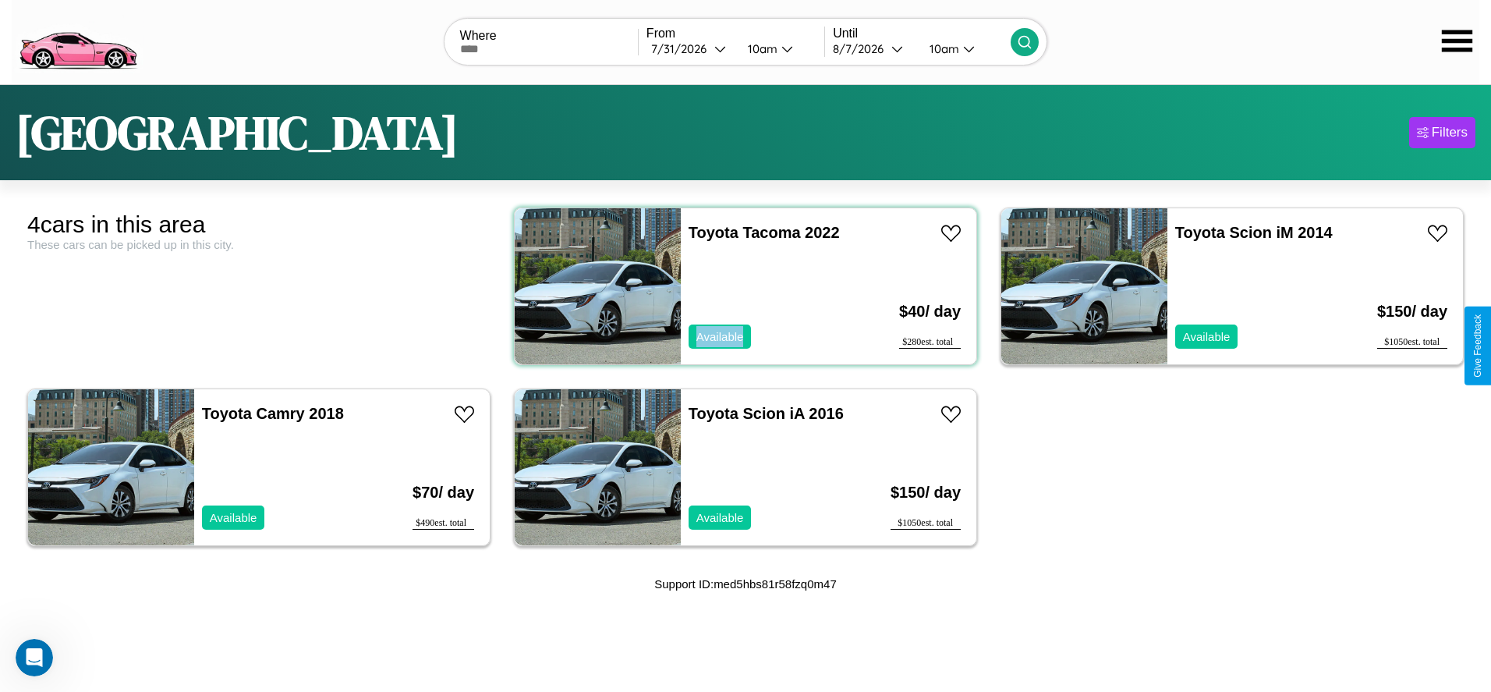
click at [739, 285] on div "Toyota Tacoma 2022 Available" at bounding box center [772, 286] width 182 height 156
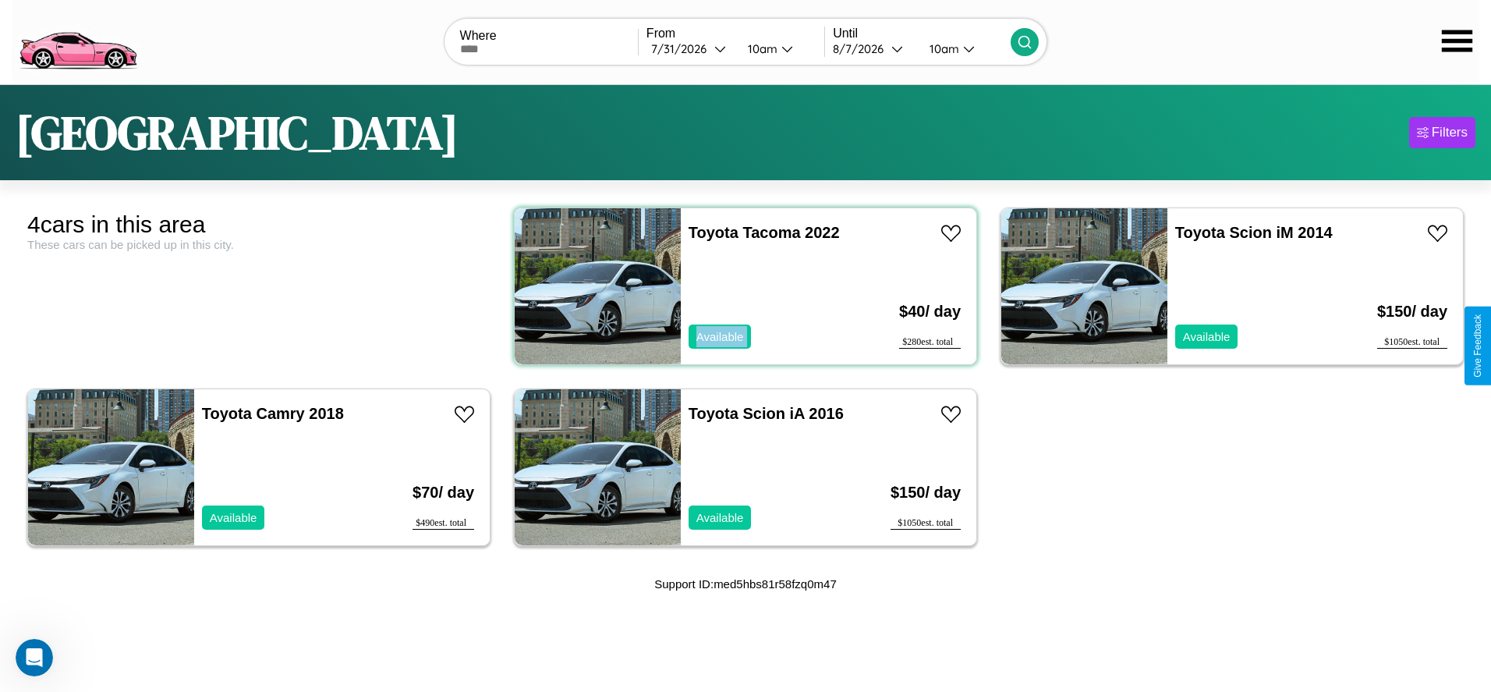
click at [739, 285] on div "Toyota Tacoma 2022 Available" at bounding box center [772, 286] width 182 height 156
click at [707, 232] on link "Toyota Tacoma 2022" at bounding box center [763, 232] width 151 height 17
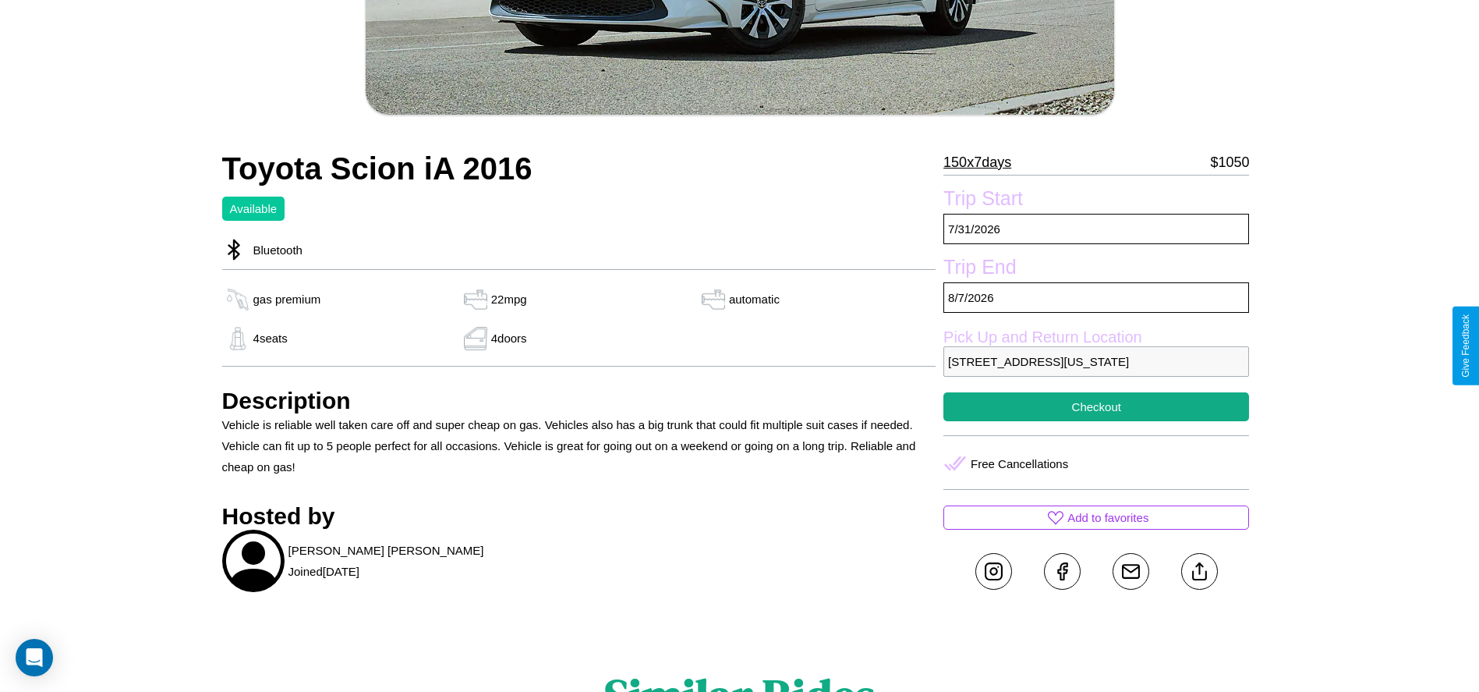
scroll to position [416, 0]
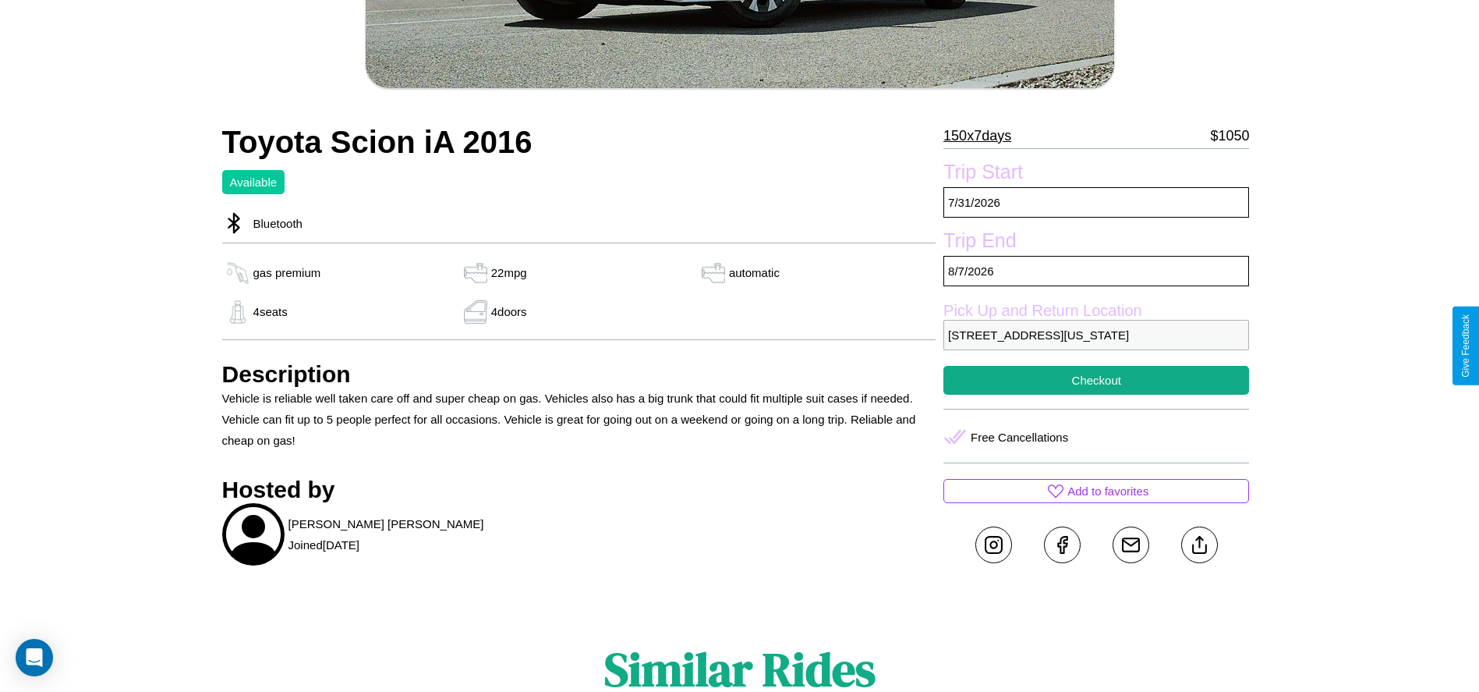
click at [1096, 345] on p "1034 Fifth Street Los Angeles California 81783 United States" at bounding box center [1096, 335] width 306 height 30
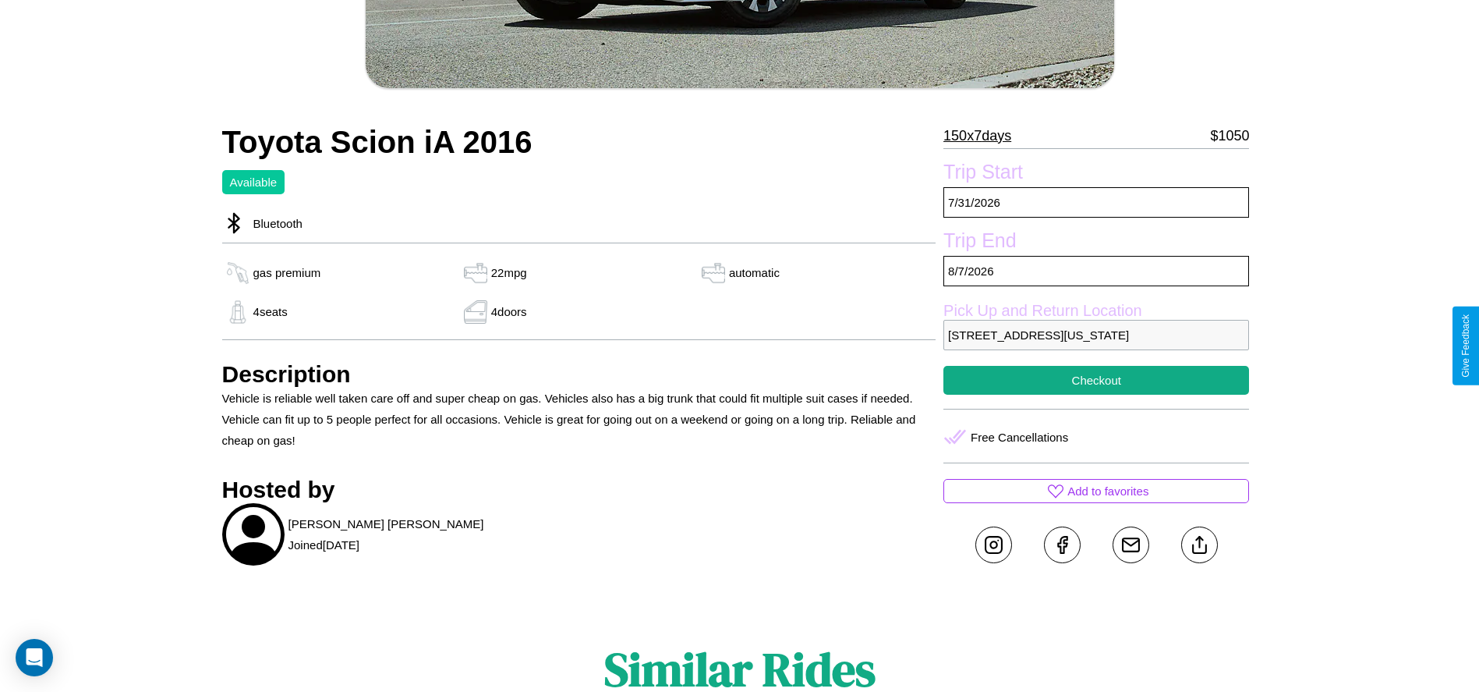
click at [1096, 345] on p "1034 Fifth Street Los Angeles California 81783 United States" at bounding box center [1096, 335] width 306 height 30
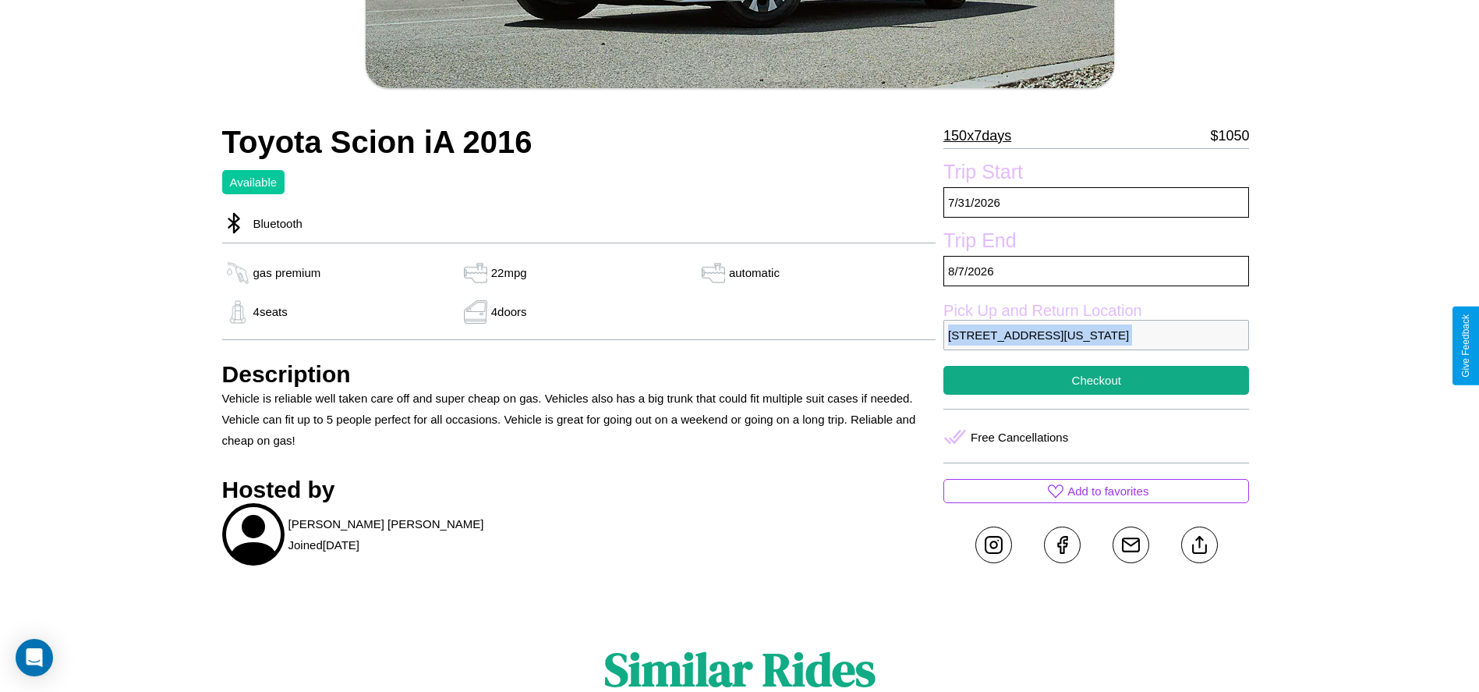
click at [1096, 345] on p "1034 Fifth Street Los Angeles California 81783 United States" at bounding box center [1096, 335] width 306 height 30
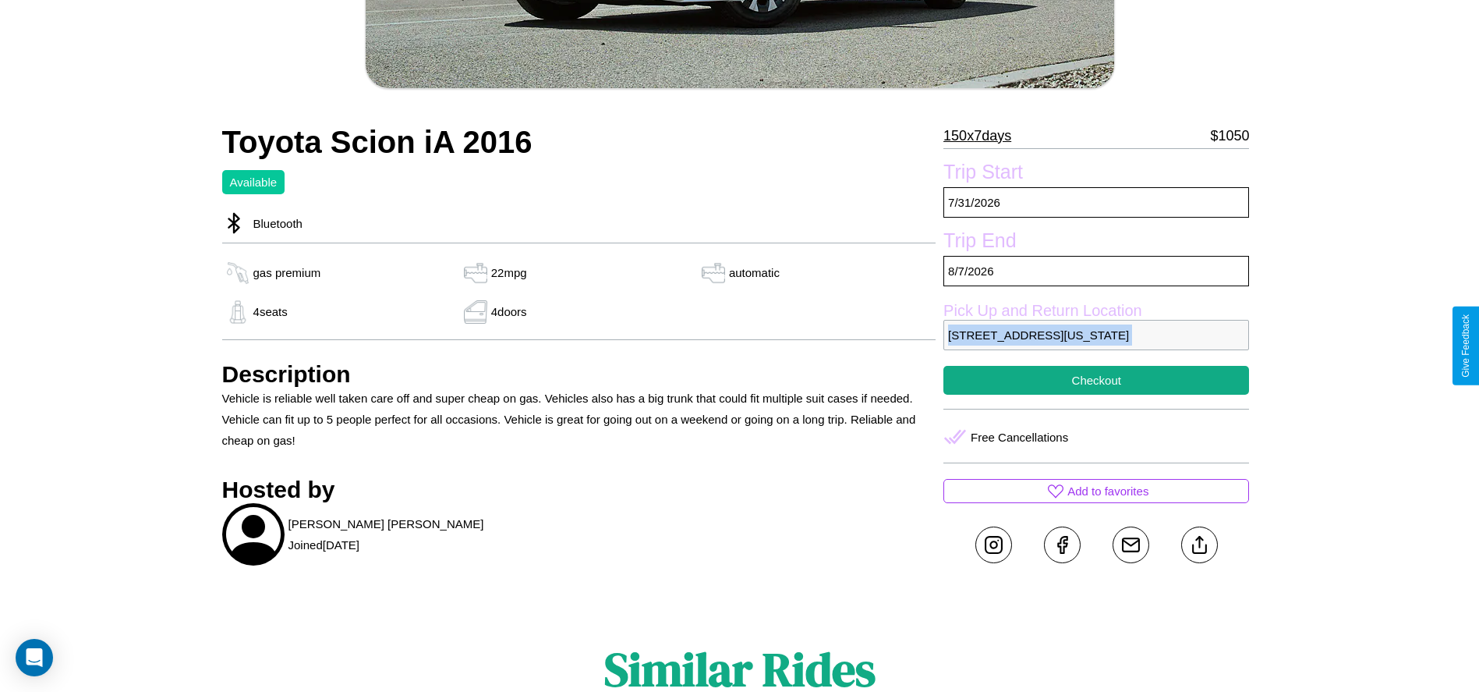
click at [1096, 345] on p "1034 Fifth Street Los Angeles California 81783 United States" at bounding box center [1096, 335] width 306 height 30
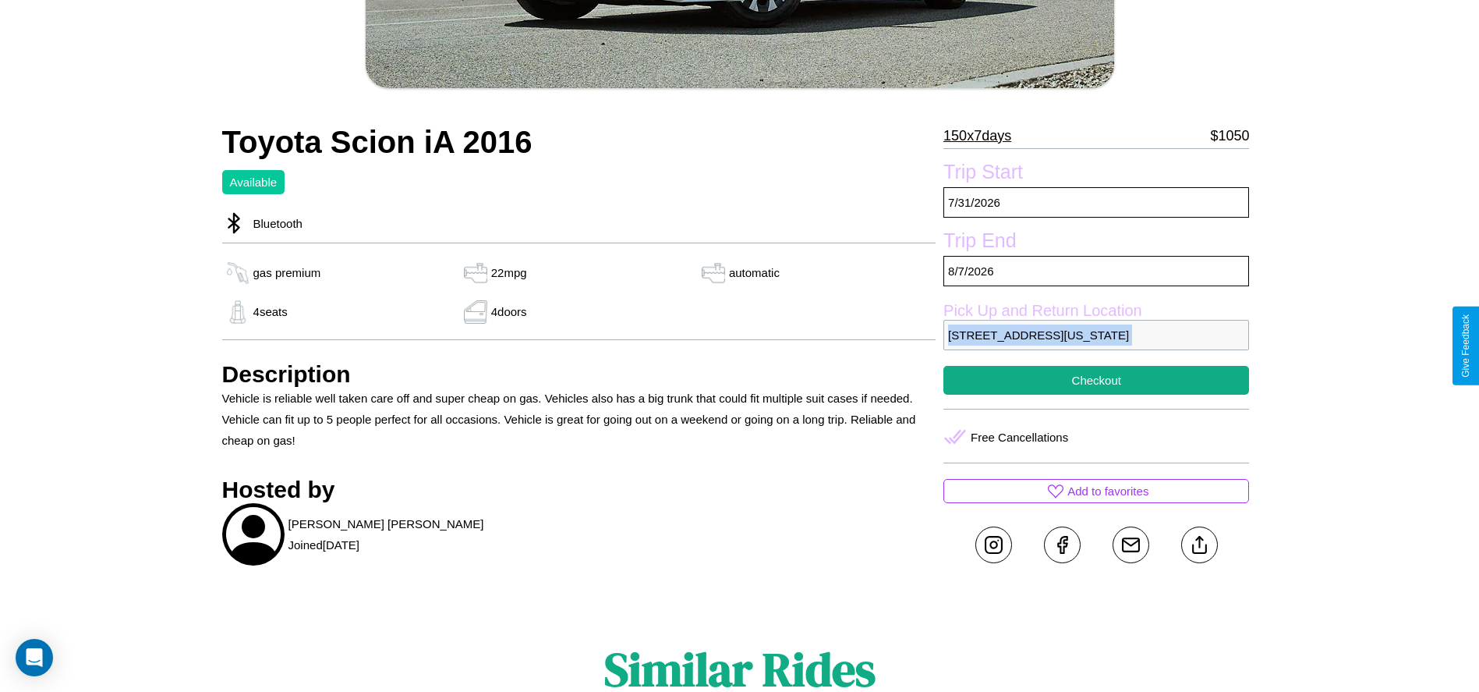
click at [1096, 345] on p "1034 Fifth Street Los Angeles California 81783 United States" at bounding box center [1096, 335] width 306 height 30
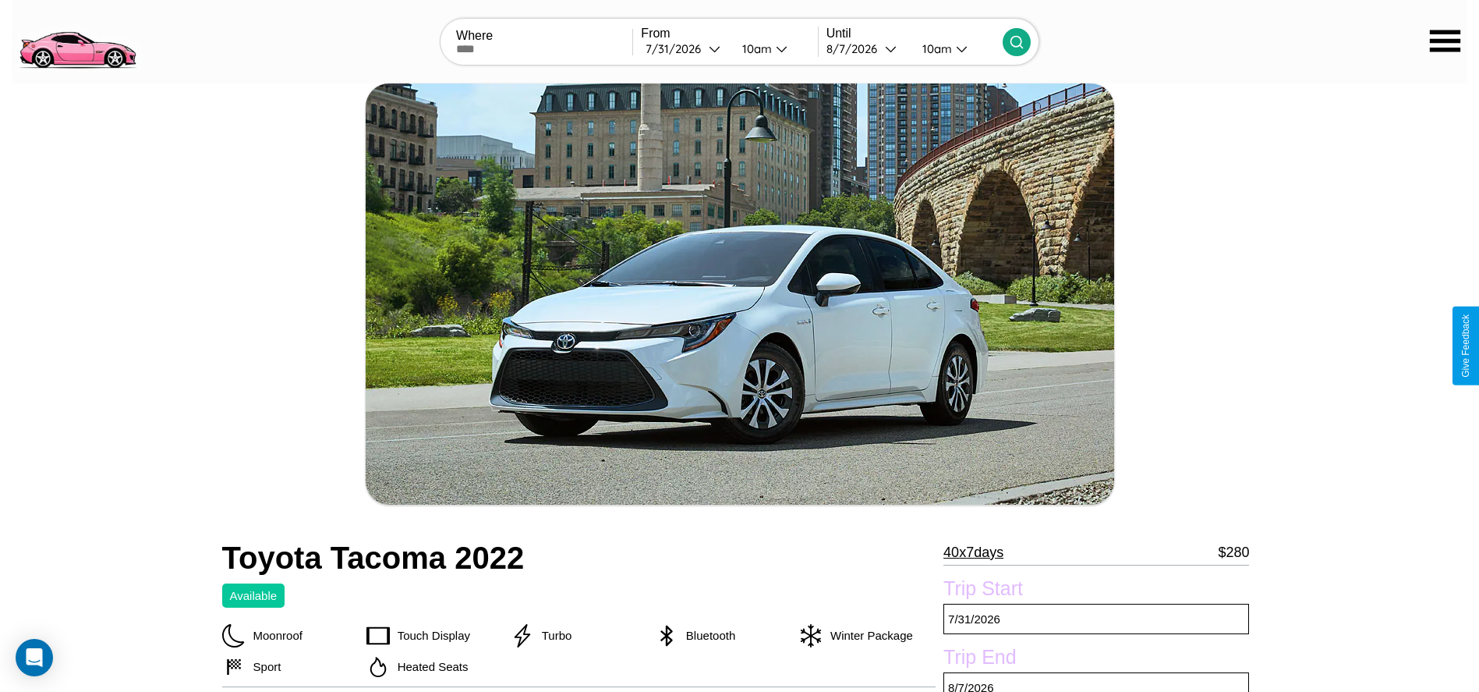
scroll to position [692, 0]
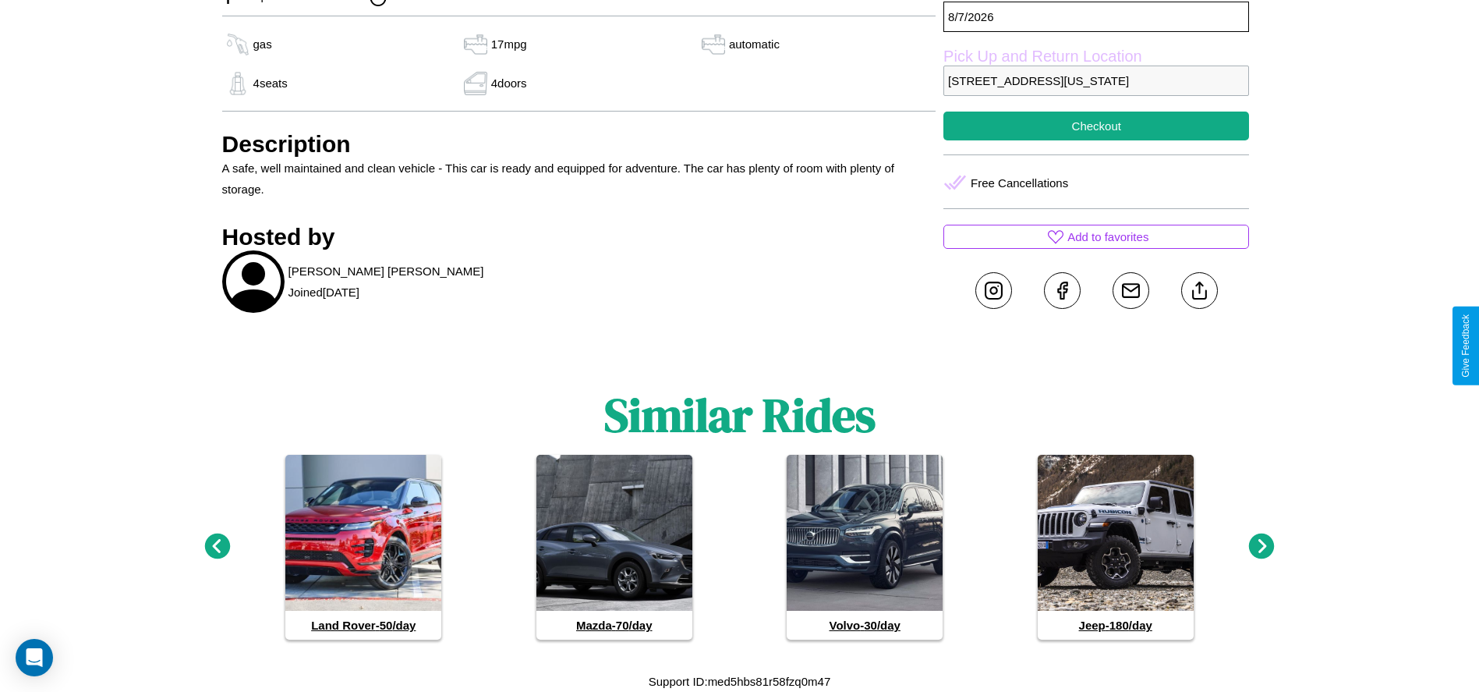
click at [1261, 547] on icon at bounding box center [1262, 546] width 26 height 26
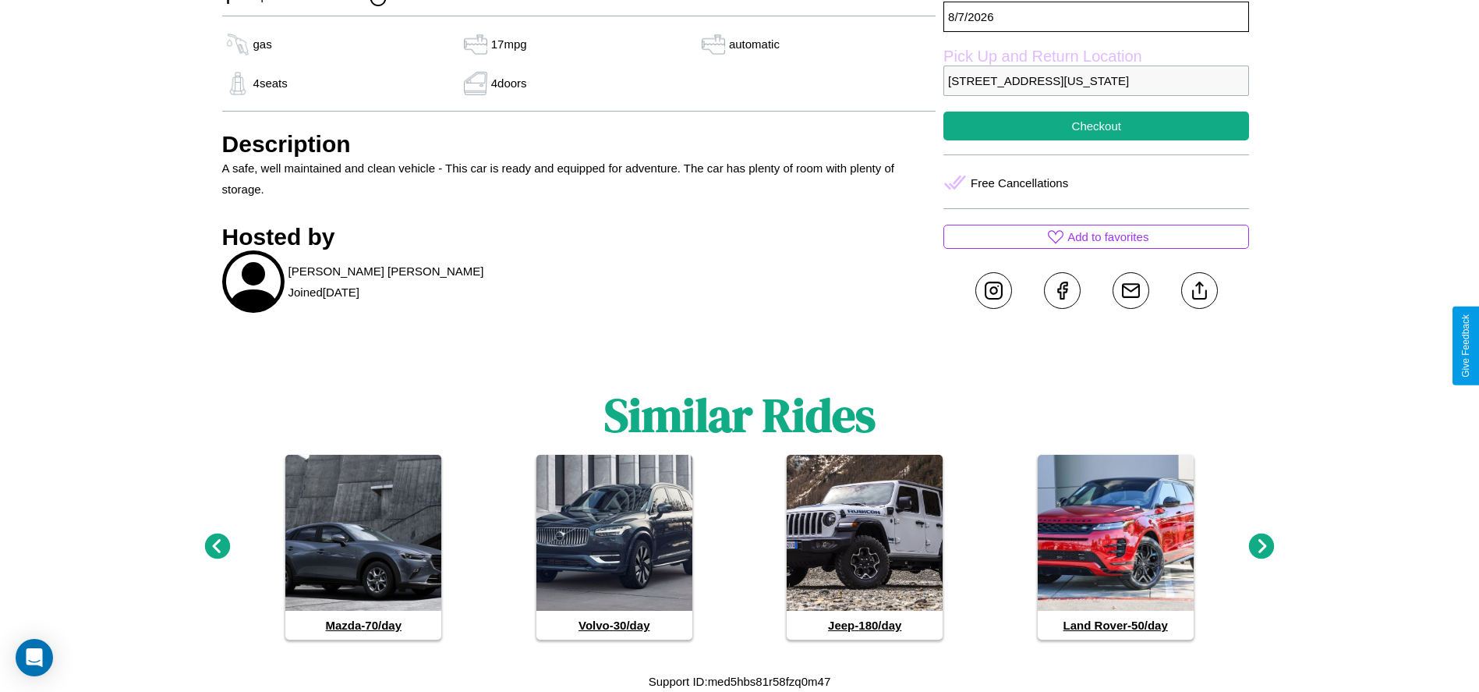
click at [1261, 547] on icon at bounding box center [1262, 546] width 26 height 26
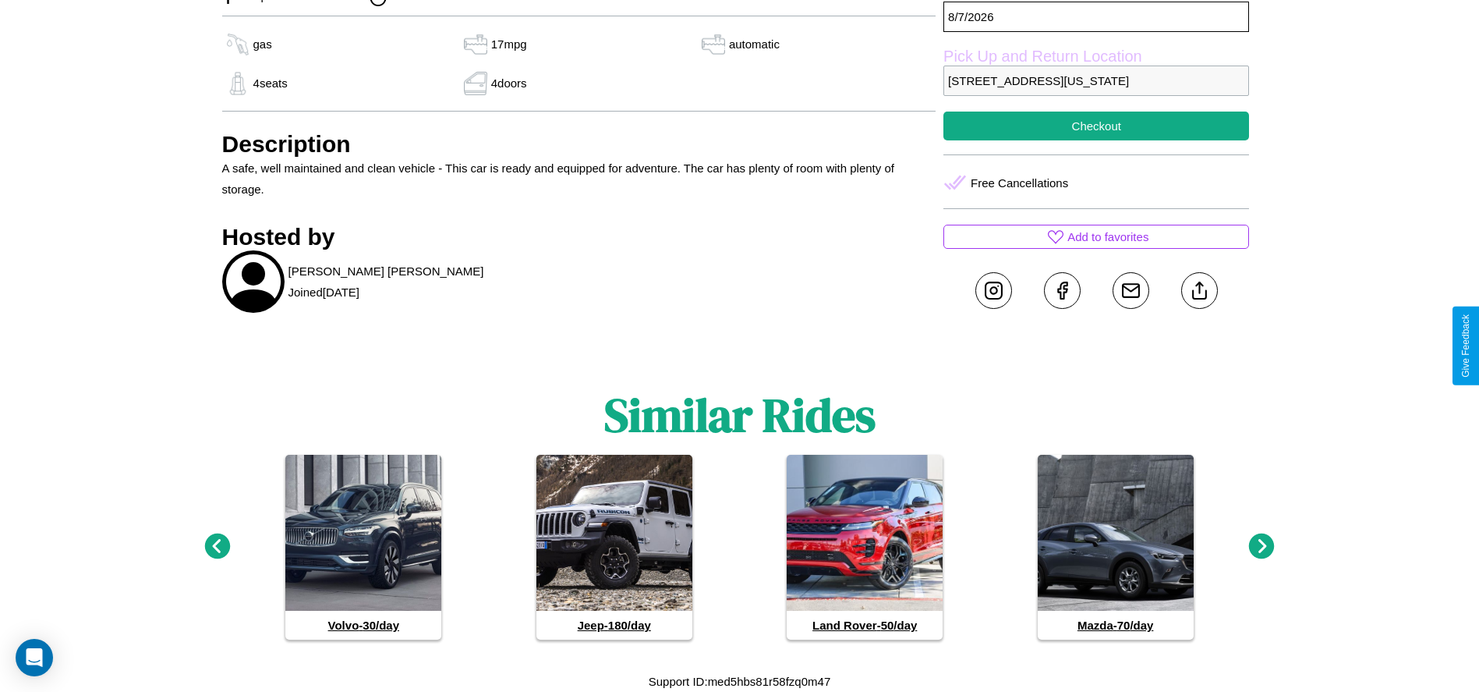
click at [217, 547] on icon at bounding box center [217, 546] width 26 height 26
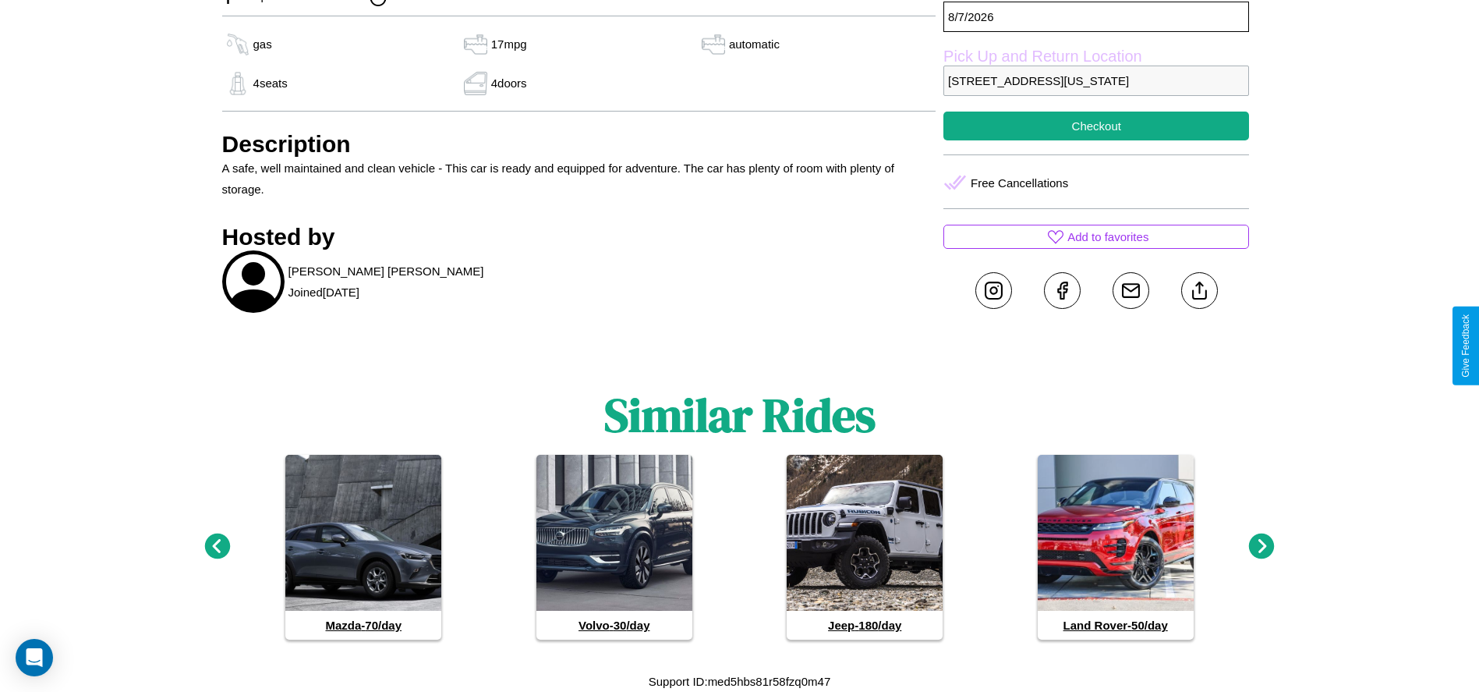
click at [1261, 547] on icon at bounding box center [1262, 546] width 26 height 26
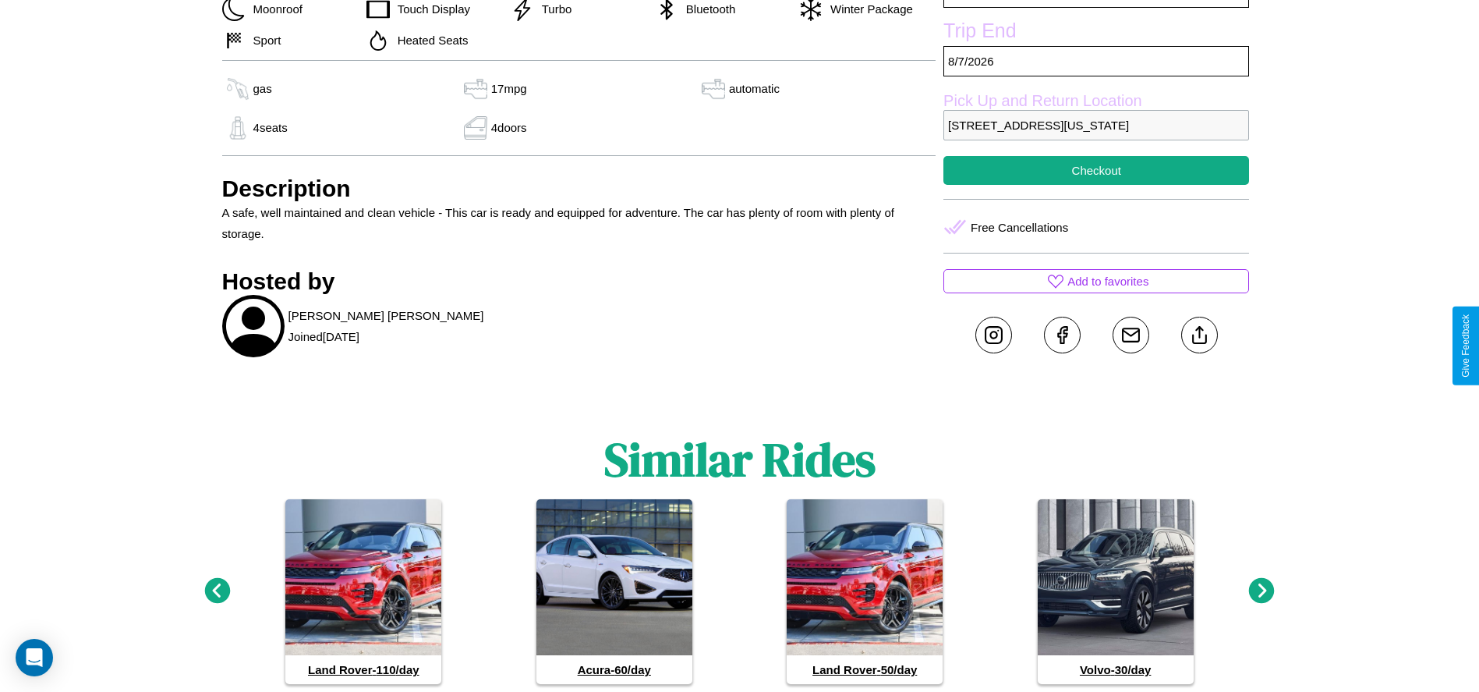
scroll to position [636, 0]
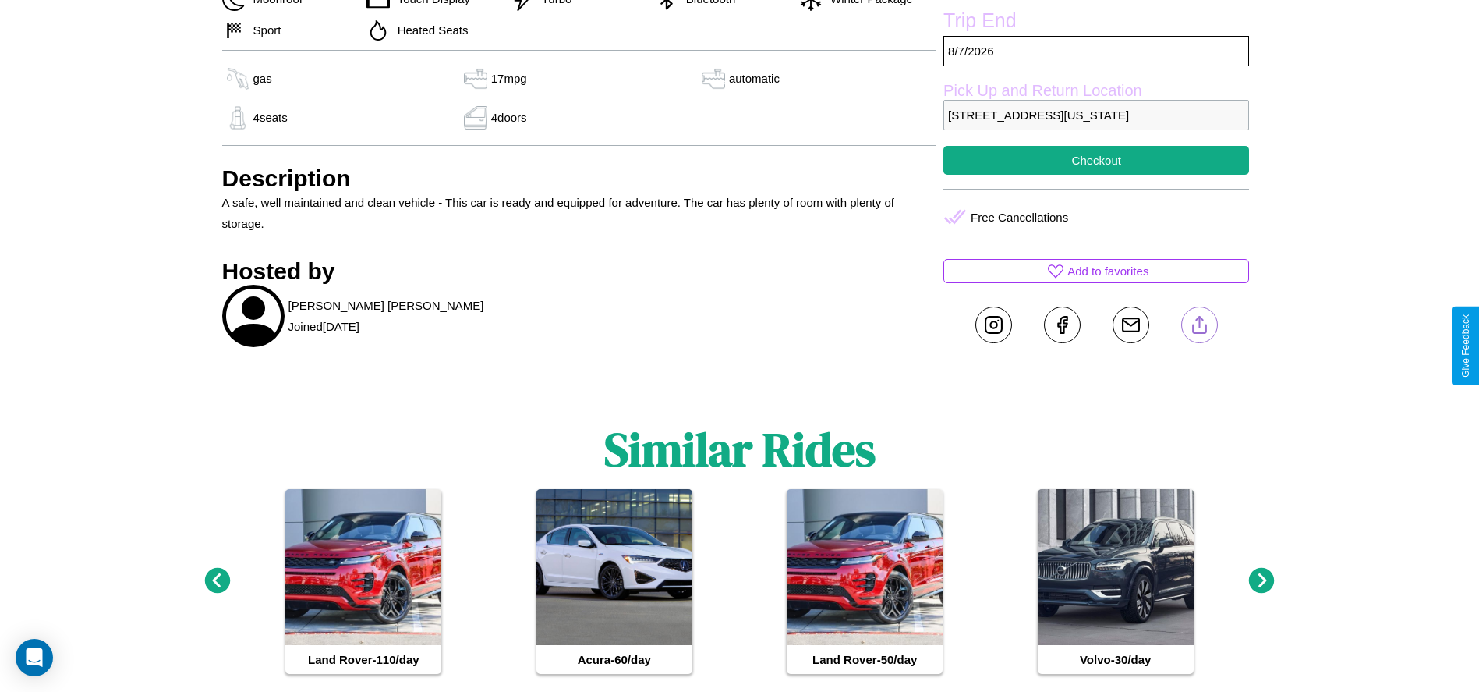
click at [1199, 327] on line at bounding box center [1199, 322] width 0 height 11
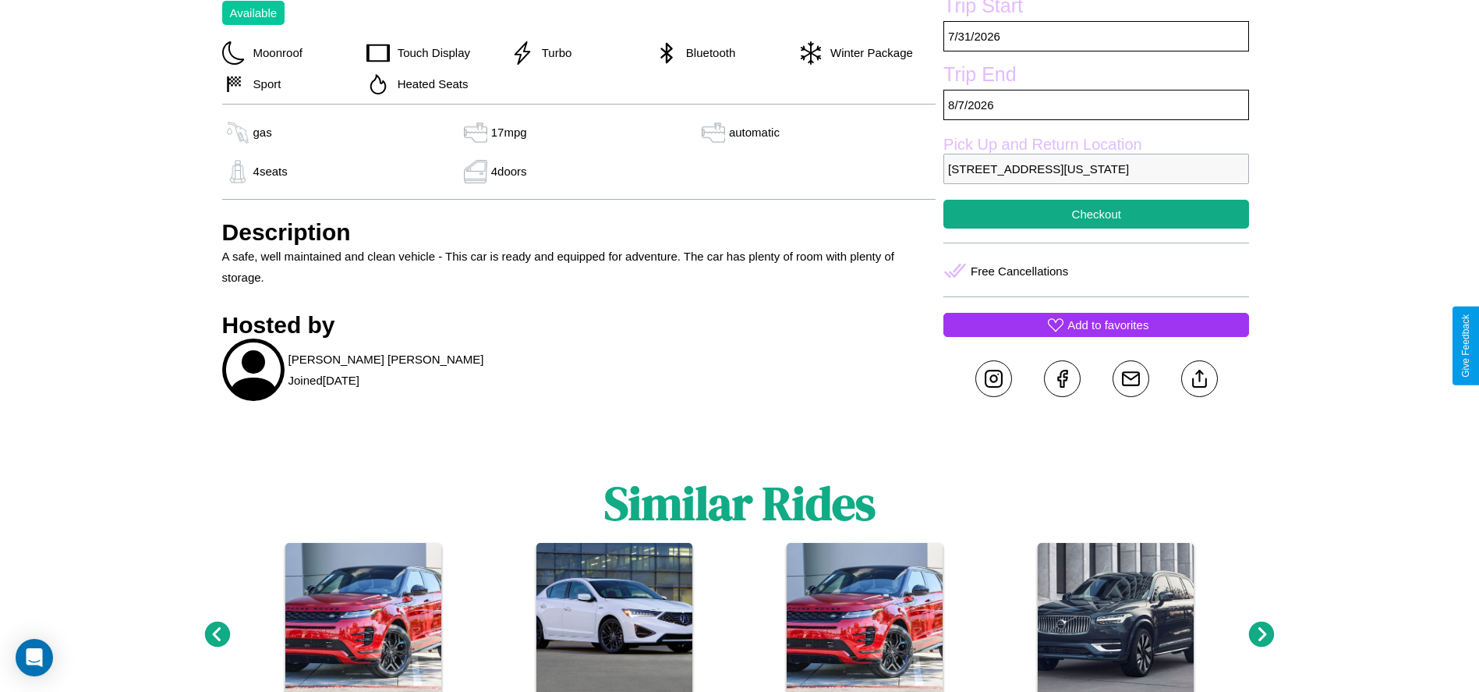
click at [1096, 335] on p "Add to favorites" at bounding box center [1107, 324] width 81 height 21
